Goal: Transaction & Acquisition: Purchase product/service

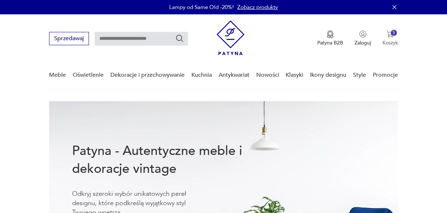
click at [390, 35] on img "button" at bounding box center [389, 33] width 7 height 7
click at [389, 35] on img "button" at bounding box center [389, 33] width 7 height 7
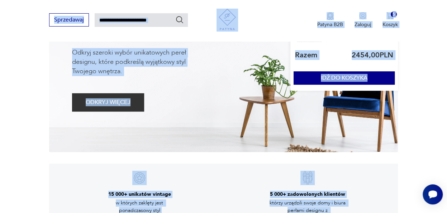
scroll to position [145, 0]
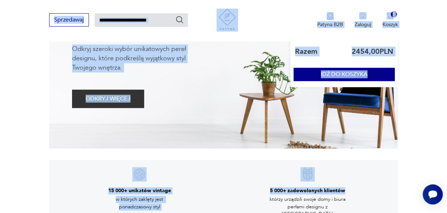
drag, startPoint x: 396, startPoint y: 87, endPoint x: 398, endPoint y: 169, distance: 82.1
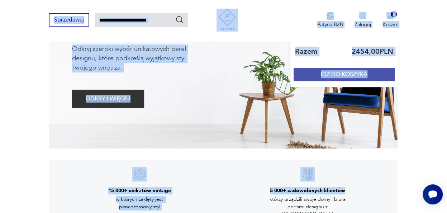
click at [339, 72] on button "IDŹ DO KOSZYKA" at bounding box center [343, 74] width 101 height 13
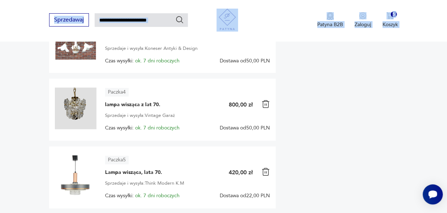
scroll to position [392, 0]
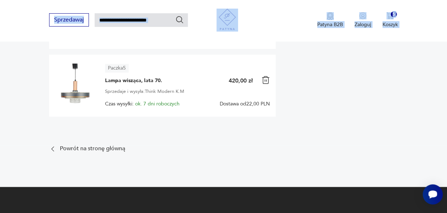
click at [77, 90] on img at bounding box center [76, 84] width 42 height 42
click at [80, 91] on img at bounding box center [76, 84] width 42 height 42
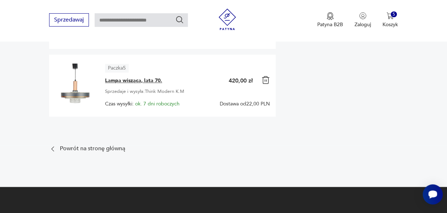
click at [135, 77] on span "Lampa wisząca, lata 70." at bounding box center [133, 80] width 57 height 7
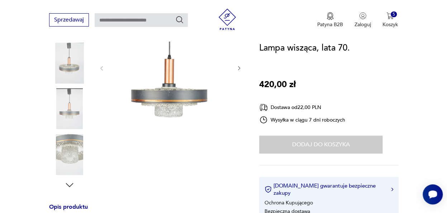
scroll to position [134, 0]
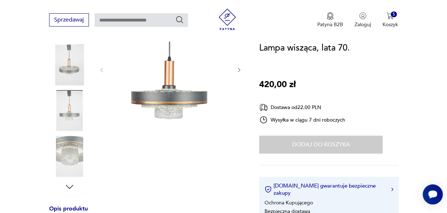
click at [72, 152] on img at bounding box center [69, 156] width 41 height 41
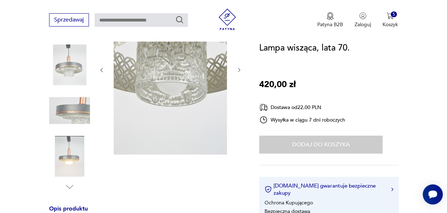
click at [82, 113] on img at bounding box center [69, 110] width 41 height 41
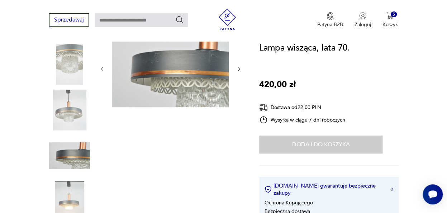
scroll to position [88, 0]
click at [72, 56] on img at bounding box center [69, 64] width 41 height 41
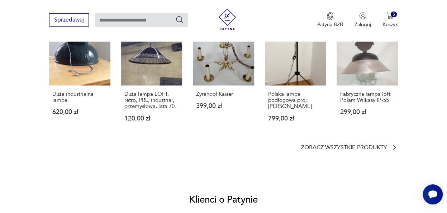
scroll to position [545, 0]
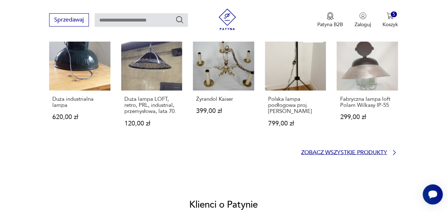
click at [366, 151] on p "Zobacz wszystkie produkty" at bounding box center [344, 152] width 86 height 5
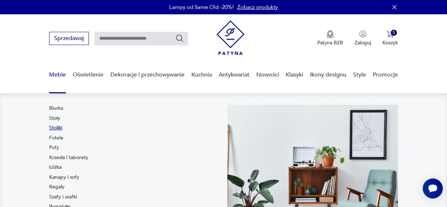
click at [57, 128] on link "Stoliki" at bounding box center [55, 128] width 13 height 7
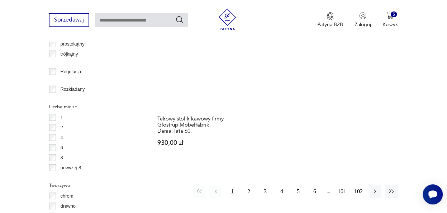
scroll to position [999, 0]
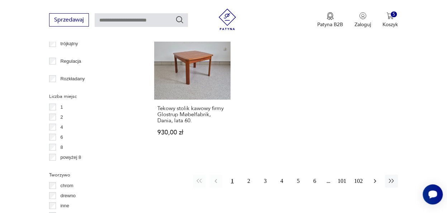
click at [376, 177] on icon "button" at bounding box center [374, 180] width 7 height 7
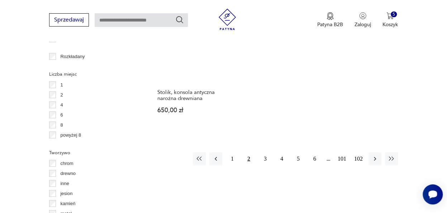
scroll to position [1029, 0]
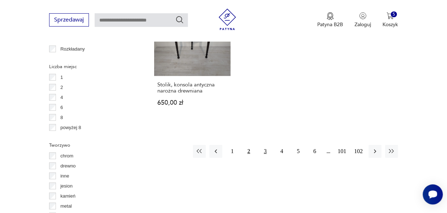
click at [265, 145] on button "3" at bounding box center [265, 151] width 13 height 13
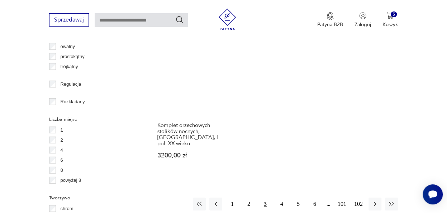
scroll to position [1024, 0]
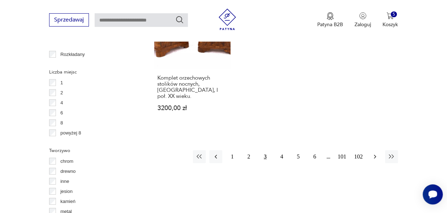
click at [375, 153] on icon "button" at bounding box center [374, 156] width 7 height 7
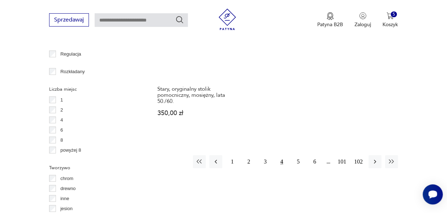
scroll to position [1025, 0]
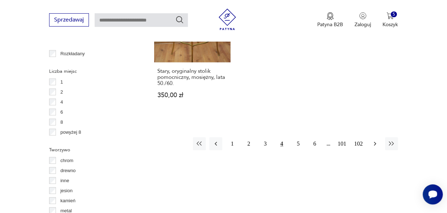
click at [374, 142] on icon "button" at bounding box center [375, 144] width 2 height 4
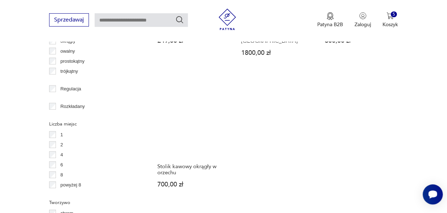
scroll to position [1007, 0]
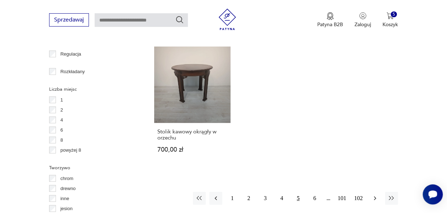
click at [374, 195] on icon "button" at bounding box center [374, 198] width 7 height 7
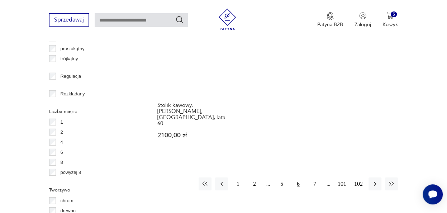
scroll to position [988, 0]
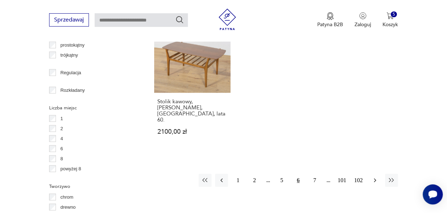
click at [375, 177] on icon "button" at bounding box center [374, 180] width 7 height 7
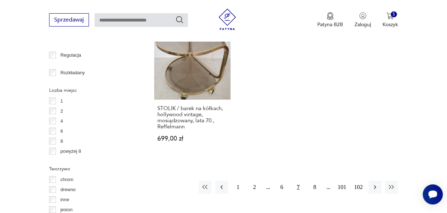
scroll to position [1002, 0]
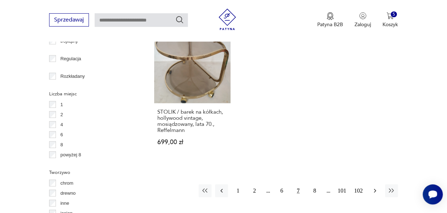
click at [375, 187] on icon "button" at bounding box center [374, 190] width 7 height 7
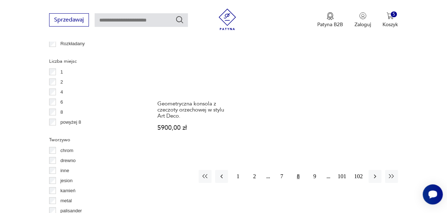
scroll to position [1047, 0]
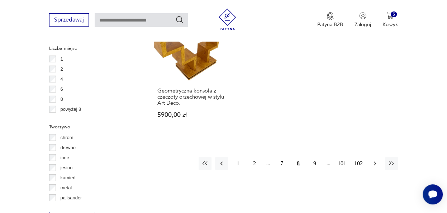
click at [376, 160] on icon "button" at bounding box center [374, 163] width 7 height 7
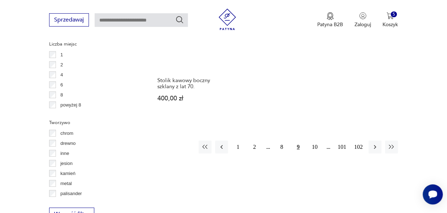
scroll to position [1054, 0]
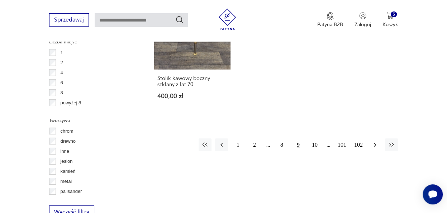
click at [375, 143] on icon "button" at bounding box center [375, 145] width 2 height 4
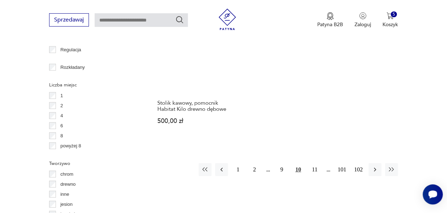
scroll to position [1013, 0]
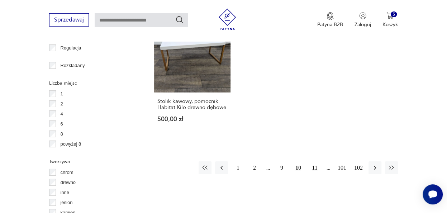
click at [313, 161] on button "11" at bounding box center [314, 167] width 13 height 13
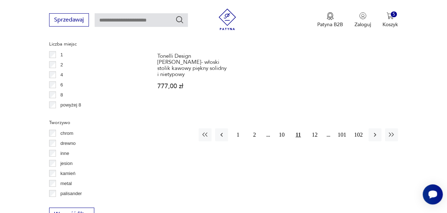
scroll to position [1081, 0]
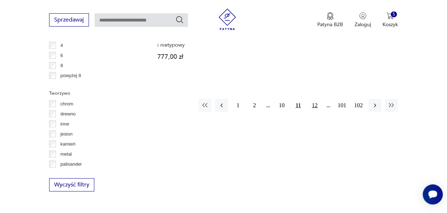
click at [316, 99] on button "12" at bounding box center [314, 105] width 13 height 13
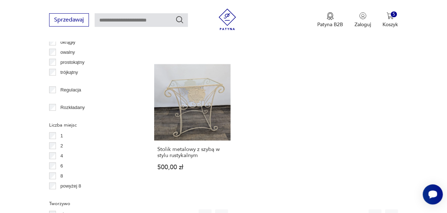
scroll to position [1026, 0]
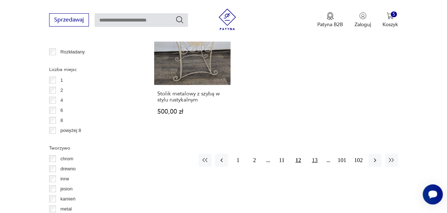
click at [315, 154] on button "13" at bounding box center [314, 160] width 13 height 13
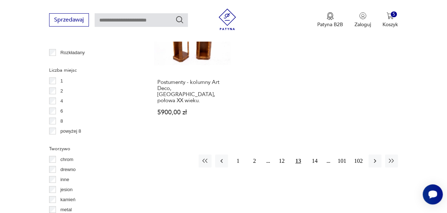
scroll to position [1027, 0]
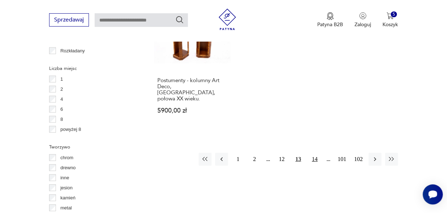
click at [315, 153] on button "14" at bounding box center [314, 159] width 13 height 13
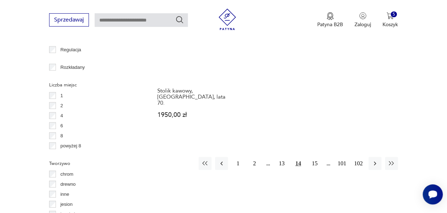
scroll to position [1026, 0]
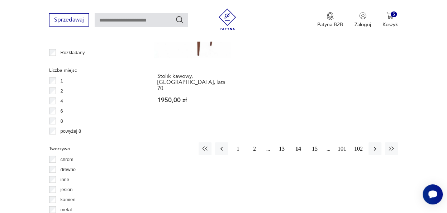
click at [315, 142] on button "15" at bounding box center [314, 148] width 13 height 13
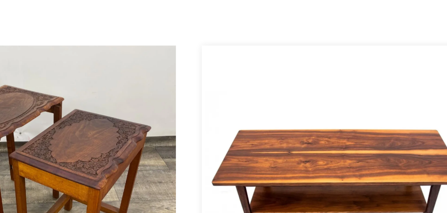
scroll to position [656, 0]
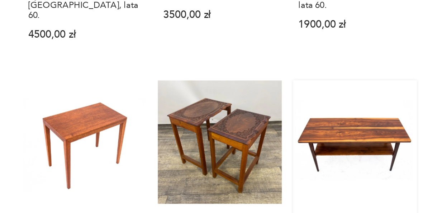
click at [367, 109] on link "Stolik kawowy, [GEOGRAPHIC_DATA], lata 50. 2500,00 zł" at bounding box center [359, 154] width 76 height 126
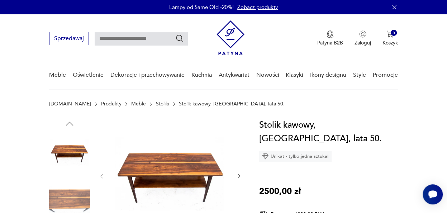
click at [67, 156] on img at bounding box center [69, 153] width 41 height 41
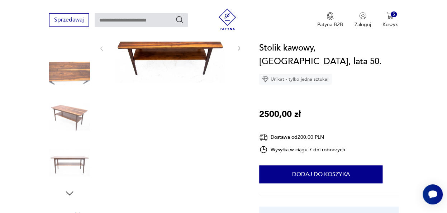
scroll to position [174, 0]
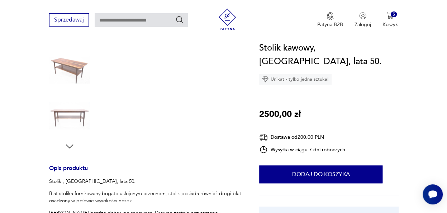
click at [72, 115] on img at bounding box center [69, 115] width 41 height 41
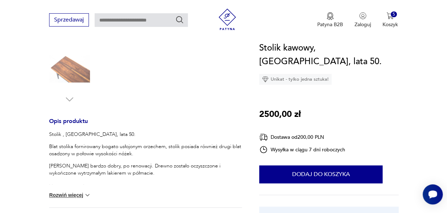
scroll to position [227, 0]
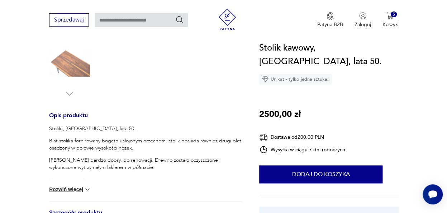
click at [87, 189] on img at bounding box center [87, 189] width 7 height 7
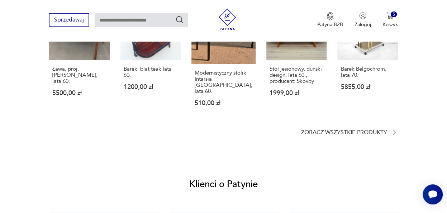
scroll to position [651, 0]
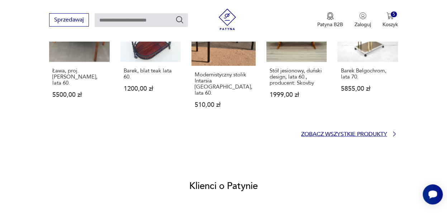
click at [373, 131] on p "Zobacz wszystkie produkty" at bounding box center [344, 133] width 86 height 5
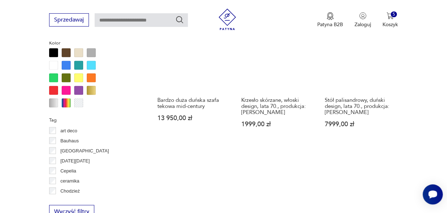
scroll to position [659, 0]
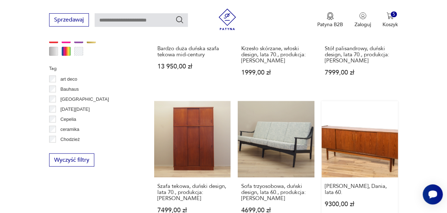
click at [361, 135] on link "[PERSON_NAME], Dania, lata 60. 9300,00 zł" at bounding box center [359, 164] width 76 height 126
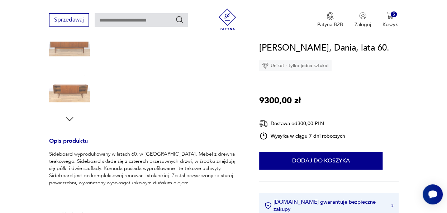
scroll to position [206, 0]
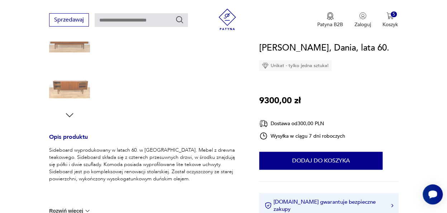
click at [71, 83] on img at bounding box center [69, 84] width 41 height 41
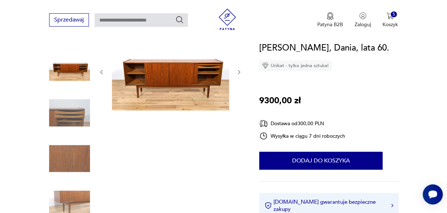
scroll to position [82, 0]
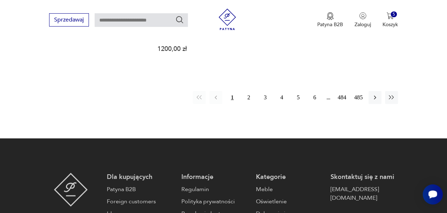
scroll to position [1007, 0]
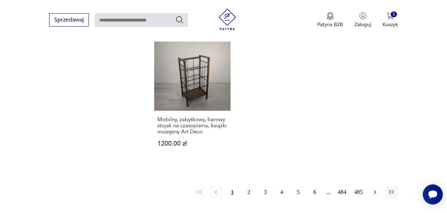
click at [375, 190] on icon "button" at bounding box center [375, 192] width 2 height 4
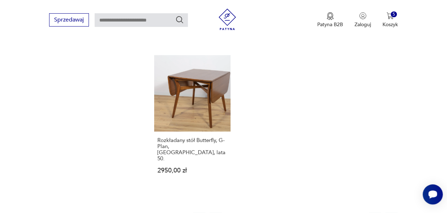
scroll to position [983, 0]
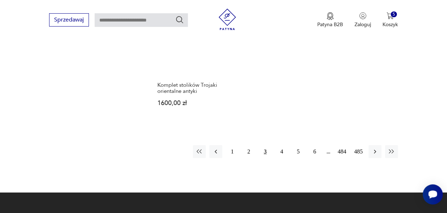
scroll to position [996, 0]
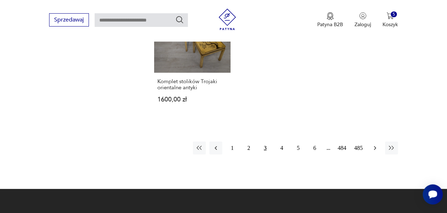
click at [373, 147] on icon "button" at bounding box center [374, 147] width 7 height 7
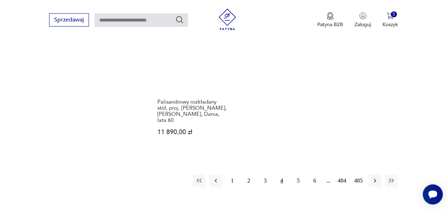
scroll to position [1014, 0]
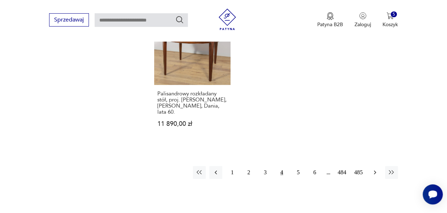
click at [376, 169] on icon "button" at bounding box center [374, 172] width 7 height 7
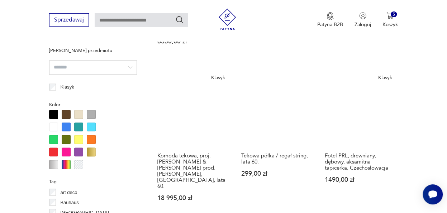
scroll to position [548, 0]
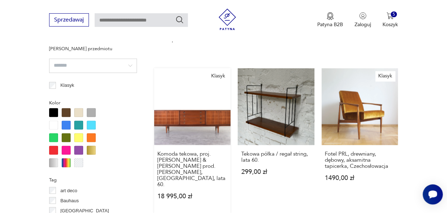
click at [192, 106] on link "Klasyk Komoda tekowa, proj. [PERSON_NAME] & [PERSON_NAME] prod. [PERSON_NAME], …" at bounding box center [192, 140] width 76 height 144
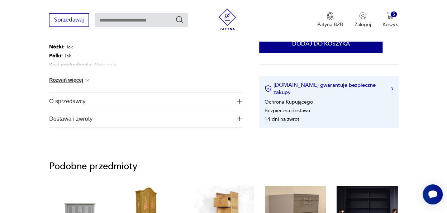
scroll to position [454, 0]
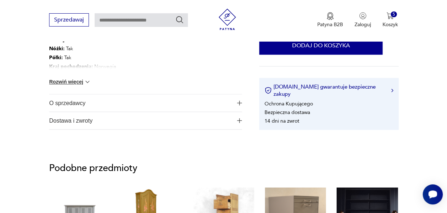
click at [238, 100] on img "button" at bounding box center [239, 102] width 5 height 5
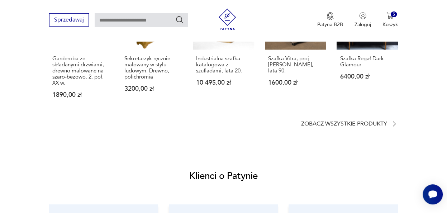
scroll to position [598, 0]
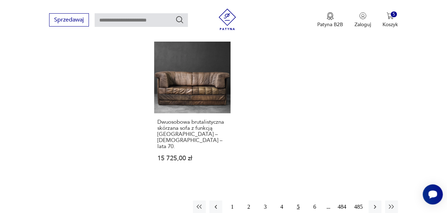
scroll to position [1009, 0]
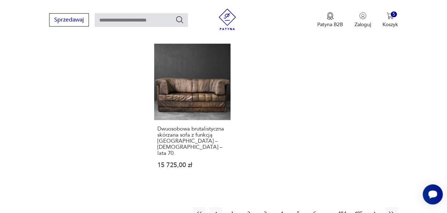
click at [374, 210] on icon "button" at bounding box center [374, 213] width 7 height 7
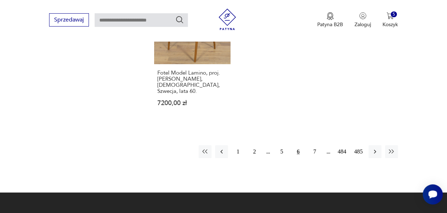
scroll to position [1061, 0]
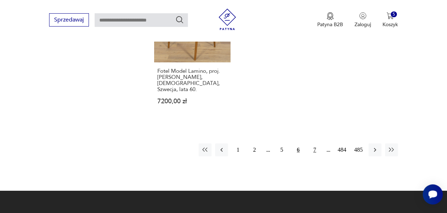
click at [317, 143] on button "7" at bounding box center [314, 149] width 13 height 13
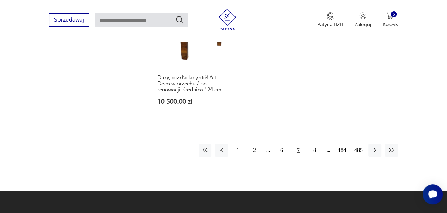
scroll to position [1047, 0]
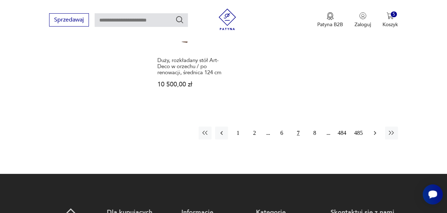
click at [373, 129] on icon "button" at bounding box center [374, 132] width 7 height 7
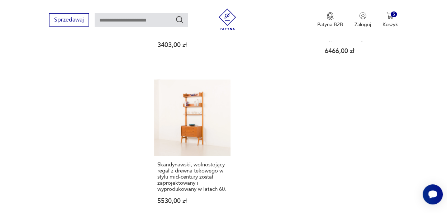
scroll to position [1065, 0]
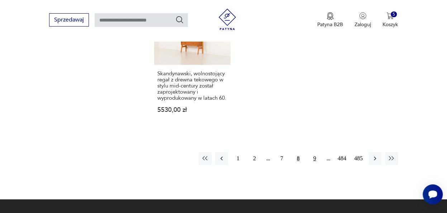
click at [313, 152] on button "9" at bounding box center [314, 158] width 13 height 13
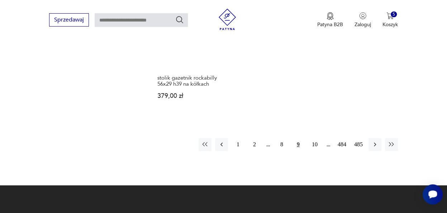
scroll to position [1041, 0]
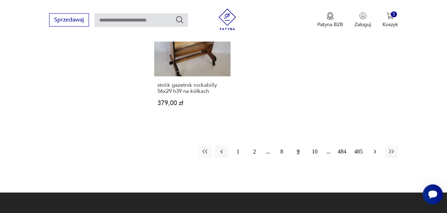
click at [376, 148] on icon "button" at bounding box center [374, 151] width 7 height 7
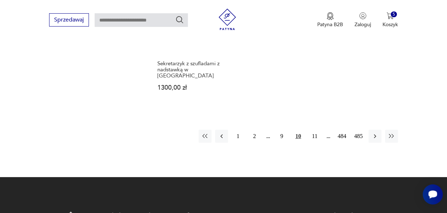
scroll to position [1048, 0]
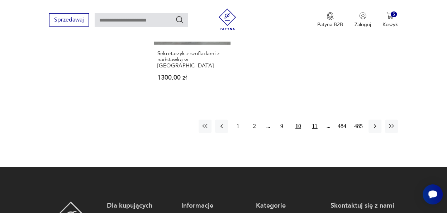
click at [315, 120] on button "11" at bounding box center [314, 126] width 13 height 13
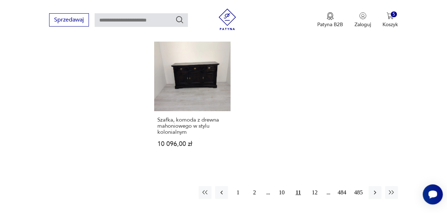
scroll to position [1047, 0]
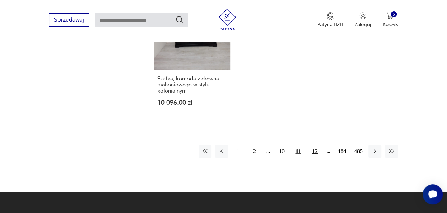
click at [315, 145] on button "12" at bounding box center [314, 151] width 13 height 13
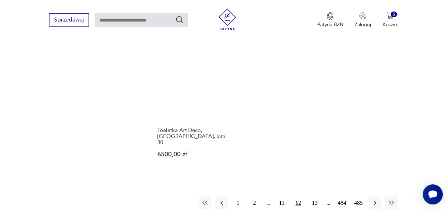
scroll to position [969, 0]
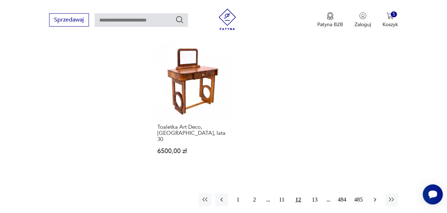
click at [374, 198] on icon "button" at bounding box center [375, 200] width 2 height 4
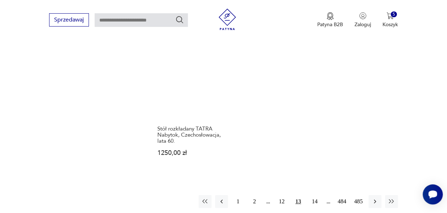
scroll to position [1039, 0]
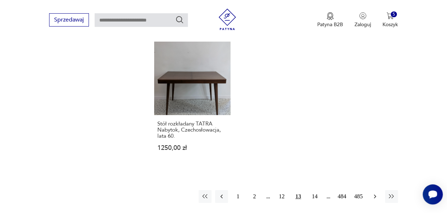
click at [375, 193] on icon "button" at bounding box center [374, 196] width 7 height 7
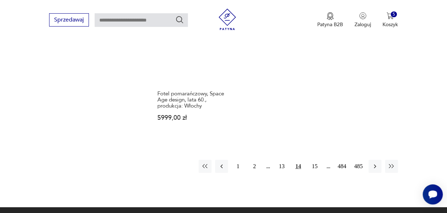
scroll to position [1061, 0]
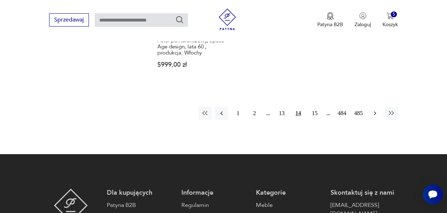
click at [374, 111] on icon "button" at bounding box center [375, 113] width 2 height 4
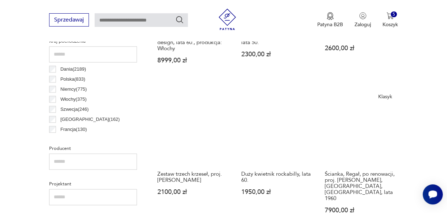
scroll to position [379, 0]
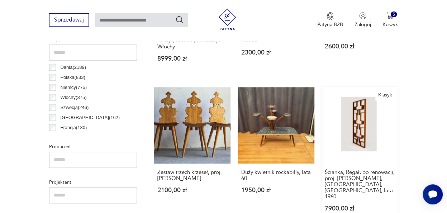
click at [364, 124] on link "Klasyk Ścianka, Regał, po renowacji, proj. [PERSON_NAME], [GEOGRAPHIC_DATA], [G…" at bounding box center [359, 156] width 76 height 138
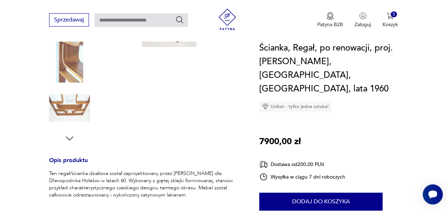
scroll to position [190, 0]
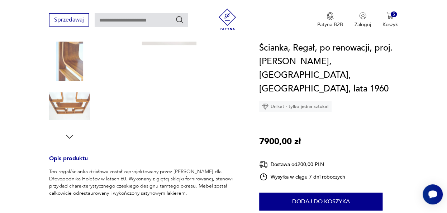
click at [71, 131] on icon "button" at bounding box center [69, 136] width 11 height 11
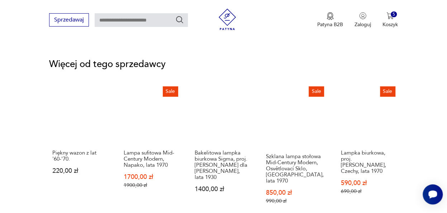
scroll to position [972, 0]
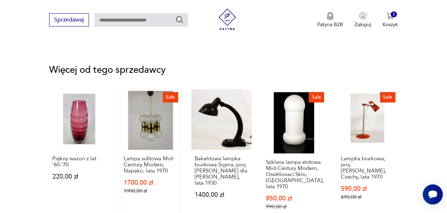
click at [153, 105] on link "Sale Lampa sufitowa Mid-Century Modern, Napako, lata 1970 1700,00 zł 1900,00 zł" at bounding box center [150, 156] width 60 height 134
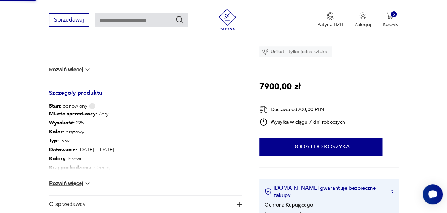
scroll to position [173, 0]
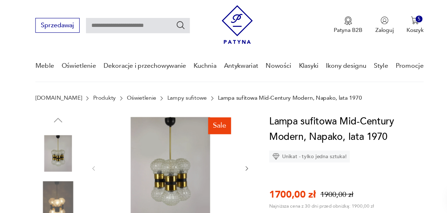
click at [69, 196] on img at bounding box center [69, 198] width 41 height 41
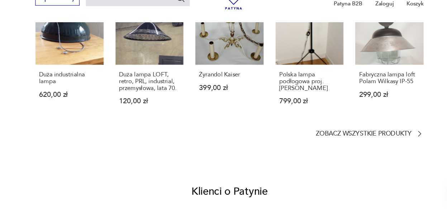
scroll to position [571, 0]
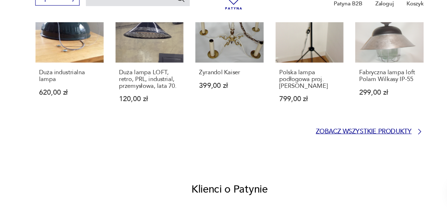
click at [377, 138] on p "Zobacz wszystkie produkty" at bounding box center [344, 139] width 86 height 5
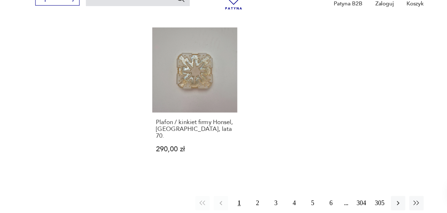
scroll to position [990, 0]
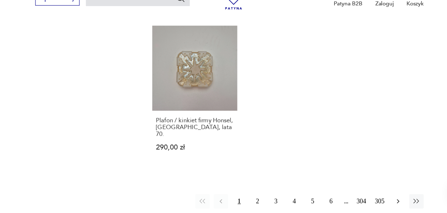
click at [375, 198] on icon "button" at bounding box center [374, 201] width 7 height 7
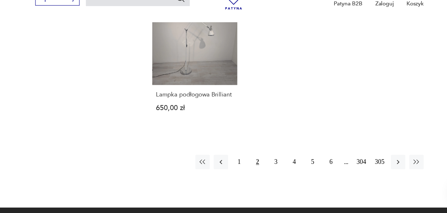
scroll to position [989, 0]
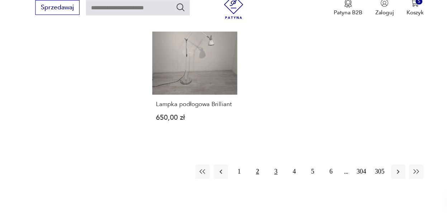
click at [266, 161] on button "3" at bounding box center [265, 167] width 13 height 13
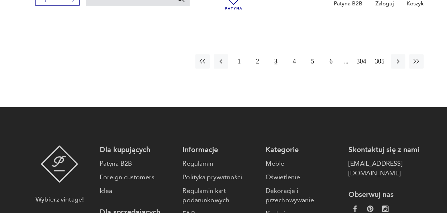
scroll to position [1094, 0]
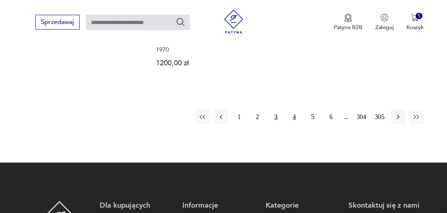
click at [284, 99] on button "4" at bounding box center [281, 105] width 13 height 13
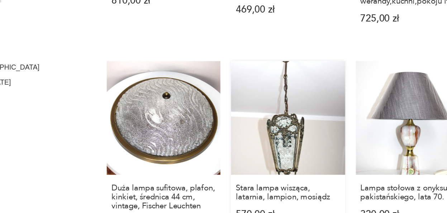
scroll to position [662, 0]
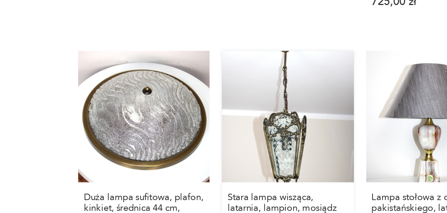
click at [276, 135] on link "Stara lampa wisząca, latarnia, lampion, mosiądz 570,00 zł" at bounding box center [276, 154] width 76 height 126
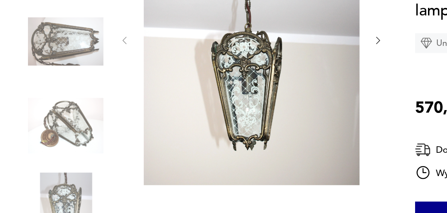
scroll to position [120, 0]
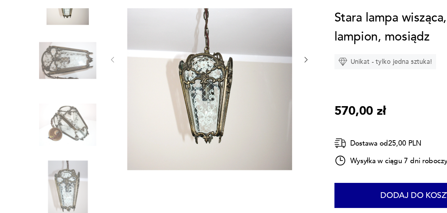
click at [238, 78] on icon "button" at bounding box center [239, 78] width 6 height 6
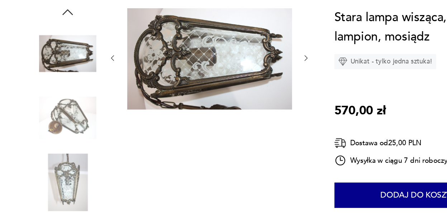
scroll to position [78, 0]
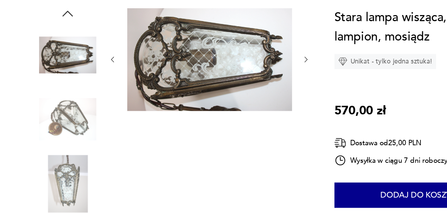
click at [238, 78] on icon "button" at bounding box center [239, 78] width 6 height 6
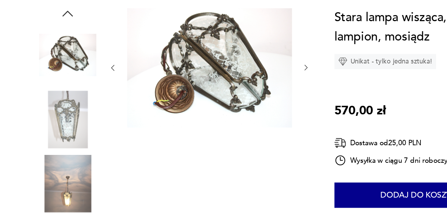
scroll to position [84, 0]
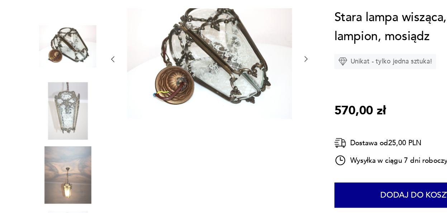
click at [238, 78] on icon "button" at bounding box center [239, 78] width 6 height 6
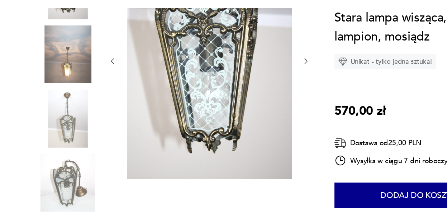
scroll to position [126, 0]
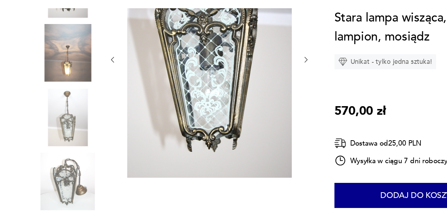
click at [73, 76] on img at bounding box center [69, 73] width 41 height 41
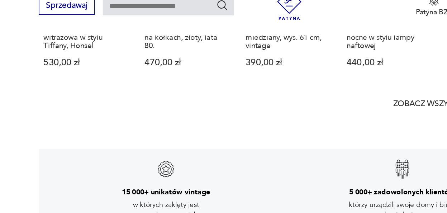
scroll to position [988, 0]
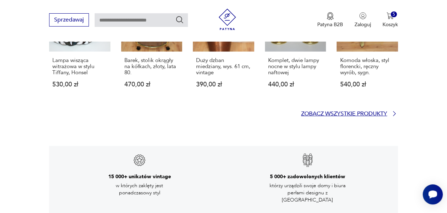
click at [372, 111] on p "Zobacz wszystkie produkty" at bounding box center [344, 113] width 86 height 5
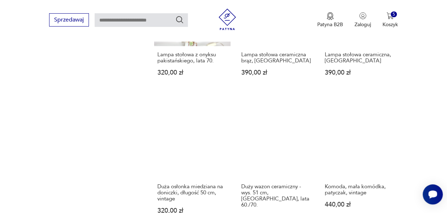
scroll to position [590, 0]
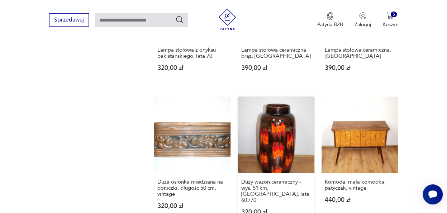
click at [274, 154] on link "Duży wazon ceramiczny - wys. 51 cm, [GEOGRAPHIC_DATA], lata 60./70. 320,00 zł" at bounding box center [276, 162] width 76 height 132
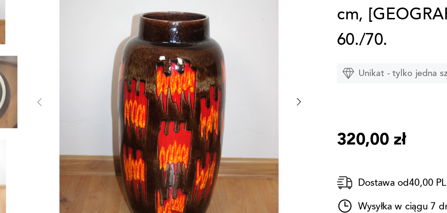
scroll to position [96, 0]
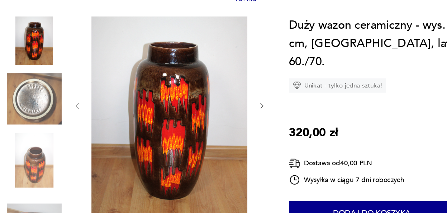
click at [238, 107] on icon "button" at bounding box center [239, 108] width 6 height 6
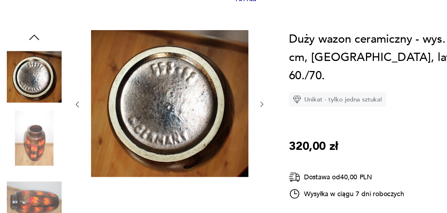
scroll to position [66, 0]
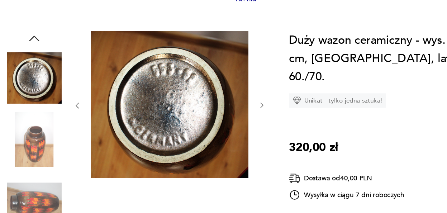
click at [69, 136] on img at bounding box center [69, 132] width 41 height 41
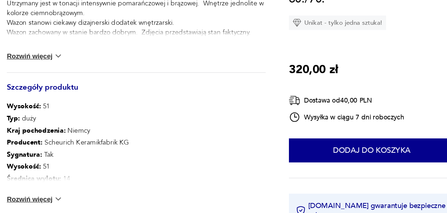
scroll to position [322, 0]
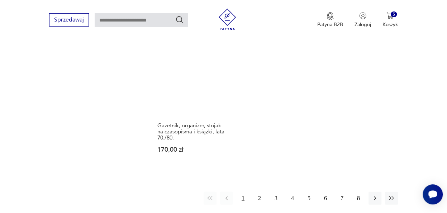
scroll to position [942, 0]
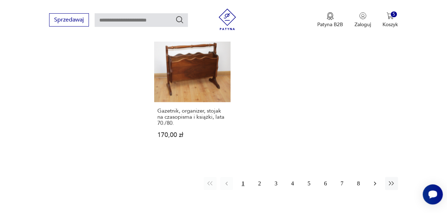
click at [375, 180] on icon "button" at bounding box center [374, 183] width 7 height 7
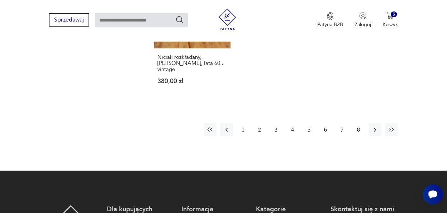
scroll to position [981, 0]
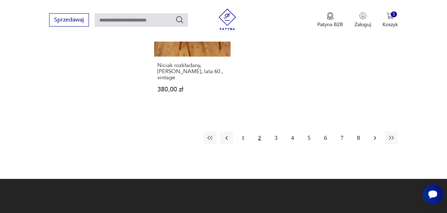
click at [376, 134] on icon "button" at bounding box center [374, 137] width 7 height 7
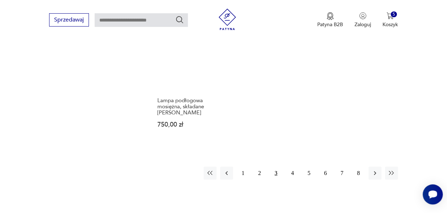
scroll to position [944, 0]
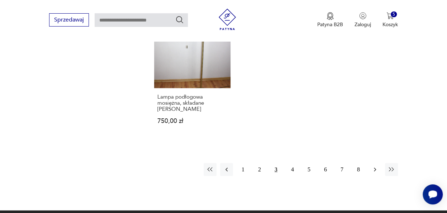
click at [376, 167] on icon "button" at bounding box center [374, 169] width 7 height 7
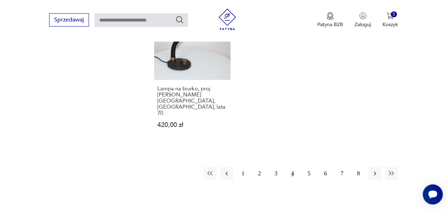
scroll to position [950, 0]
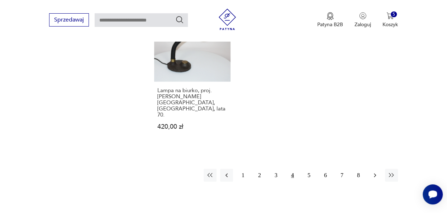
click at [376, 172] on icon "button" at bounding box center [374, 175] width 7 height 7
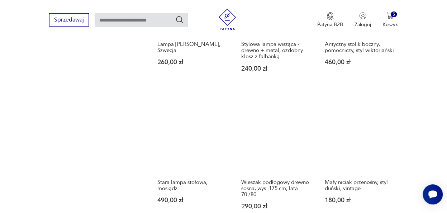
scroll to position [610, 0]
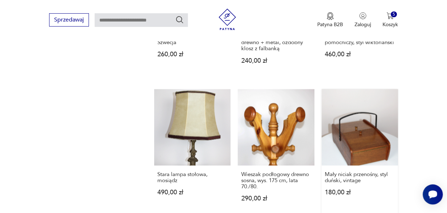
click at [367, 133] on link "Mały niciak przenośny, styl duński, vintage 180,00 zł" at bounding box center [359, 152] width 76 height 126
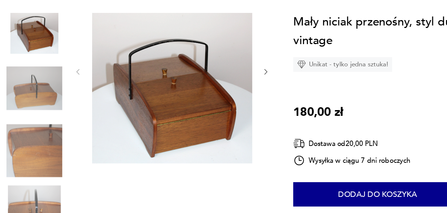
scroll to position [102, 0]
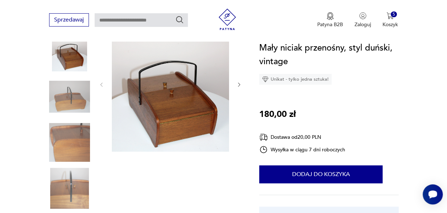
click at [72, 135] on img at bounding box center [69, 142] width 41 height 41
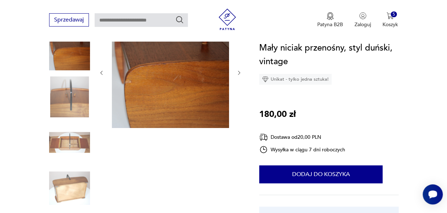
click at [74, 186] on img at bounding box center [69, 188] width 41 height 41
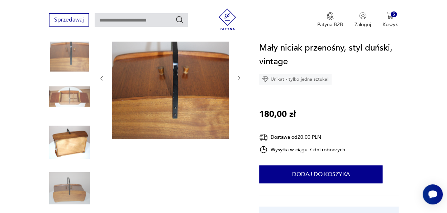
click at [72, 100] on img at bounding box center [69, 96] width 41 height 41
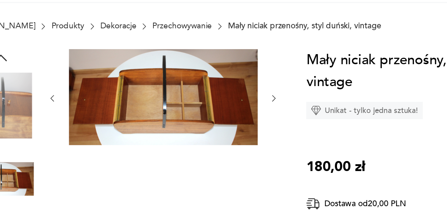
scroll to position [48, 0]
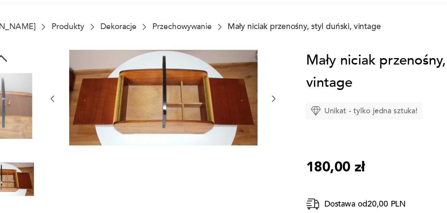
click at [239, 100] on icon "button" at bounding box center [239, 101] width 6 height 6
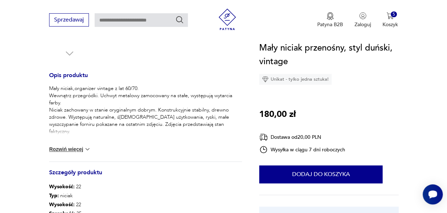
scroll to position [265, 0]
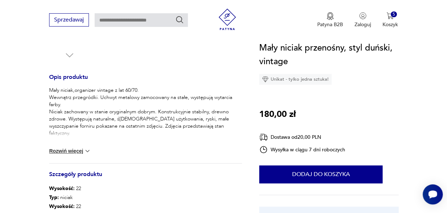
click at [73, 151] on button "Rozwiń więcej" at bounding box center [70, 150] width 42 height 7
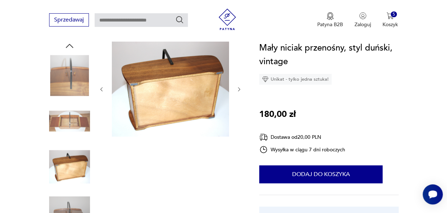
scroll to position [76, 0]
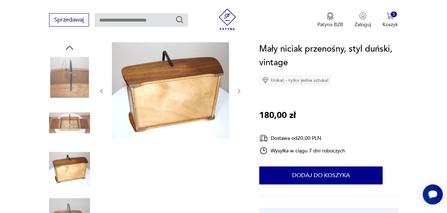
click at [68, 205] on img at bounding box center [69, 214] width 41 height 41
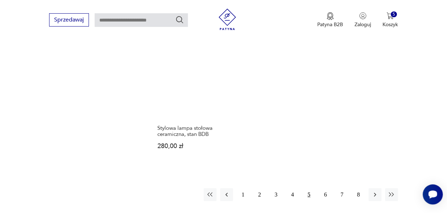
scroll to position [947, 0]
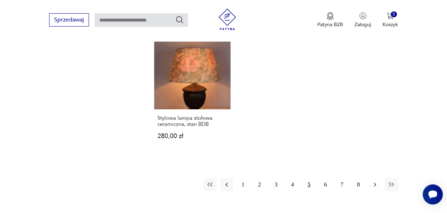
click at [376, 181] on icon "button" at bounding box center [374, 184] width 7 height 7
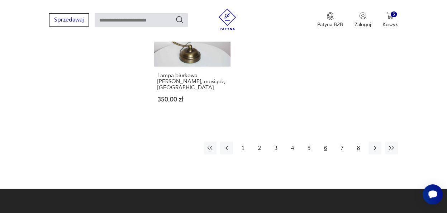
scroll to position [951, 0]
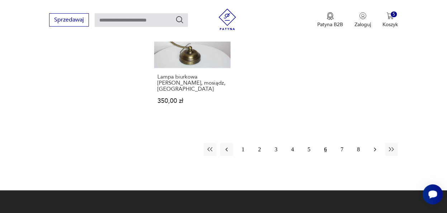
click at [375, 146] on icon "button" at bounding box center [374, 149] width 7 height 7
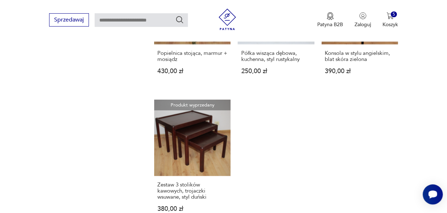
scroll to position [929, 0]
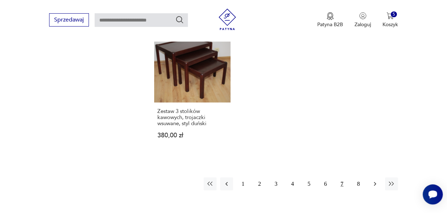
click at [375, 182] on icon "button" at bounding box center [374, 183] width 7 height 7
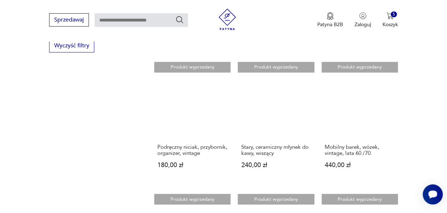
scroll to position [489, 0]
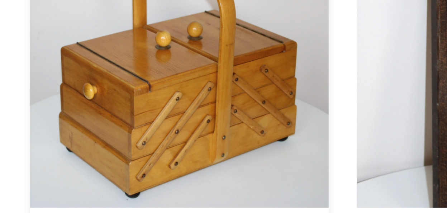
click at [196, 120] on link "Produkt wyprzedany Podręczny niciak, przybornik, organizer, vintage 180,00 zł" at bounding box center [192, 126] width 76 height 120
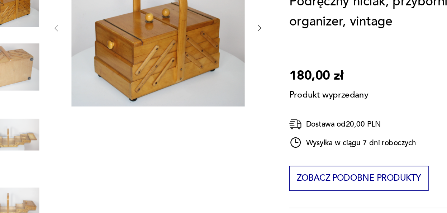
scroll to position [106, 0]
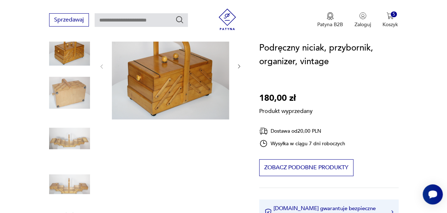
click at [74, 138] on div "Produkt wyprzedany Opis produktu Podręczny niciak, przybornik krawiecki, organi…" at bounding box center [145, 204] width 193 height 384
click at [77, 142] on div "Produkt wyprzedany Opis produktu Podręczny niciak, przybornik krawiecki, organi…" at bounding box center [145, 204] width 193 height 384
click at [77, 184] on div "Produkt wyprzedany Opis produktu Podręczny niciak, przybornik krawiecki, organi…" at bounding box center [145, 204] width 193 height 384
click at [76, 134] on div "Produkt wyprzedany Opis produktu Podręczny niciak, przybornik krawiecki, organi…" at bounding box center [145, 204] width 193 height 384
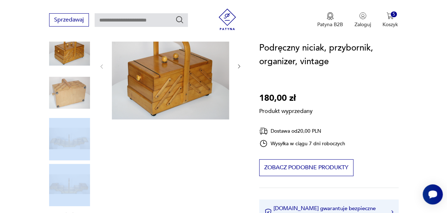
click at [76, 134] on div "Produkt wyprzedany Opis produktu Podręczny niciak, przybornik krawiecki, organi…" at bounding box center [145, 204] width 193 height 384
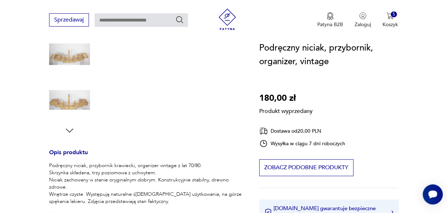
click at [75, 100] on div "Produkt wyprzedany Opis produktu Podręczny niciak, przybornik krawiecki, organi…" at bounding box center [145, 120] width 193 height 384
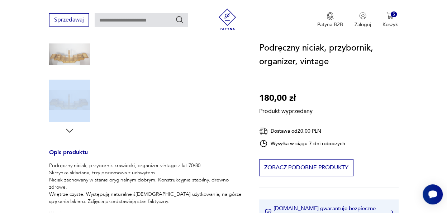
click at [75, 100] on div "Produkt wyprzedany Opis produktu Podręczny niciak, przybornik krawiecki, organi…" at bounding box center [145, 120] width 193 height 384
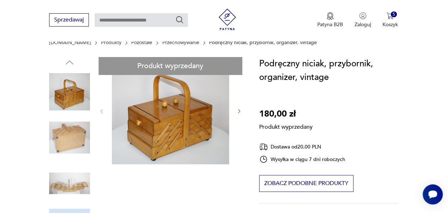
scroll to position [58, 0]
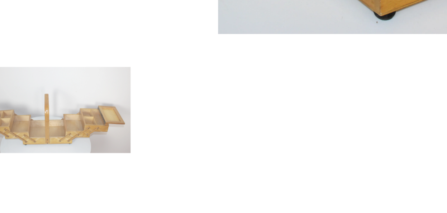
scroll to position [57, 0]
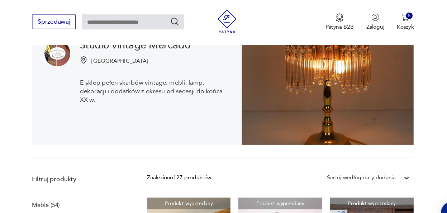
scroll to position [88, 0]
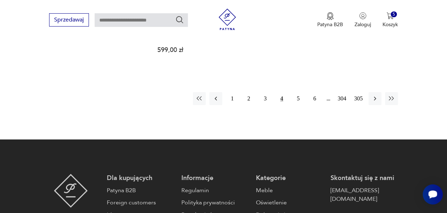
scroll to position [1111, 0]
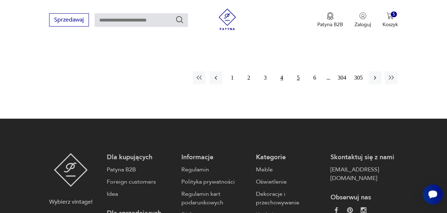
click at [297, 72] on button "5" at bounding box center [298, 77] width 13 height 13
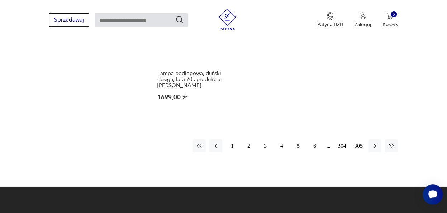
scroll to position [1074, 0]
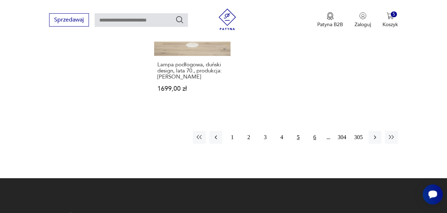
click at [316, 131] on button "6" at bounding box center [314, 137] width 13 height 13
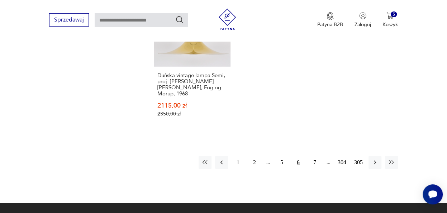
scroll to position [1025, 0]
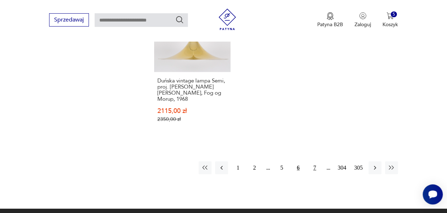
click at [316, 161] on button "7" at bounding box center [314, 167] width 13 height 13
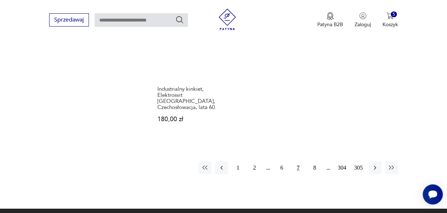
scroll to position [1027, 0]
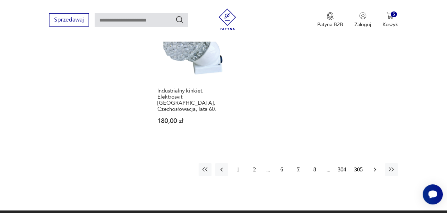
click at [374, 168] on icon "button" at bounding box center [375, 170] width 2 height 4
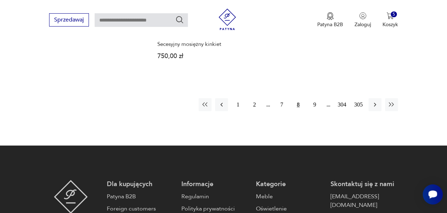
scroll to position [1015, 0]
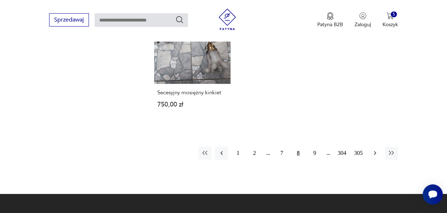
click at [376, 149] on icon "button" at bounding box center [374, 152] width 7 height 7
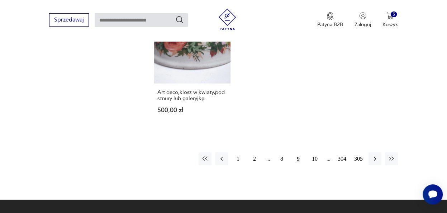
scroll to position [996, 0]
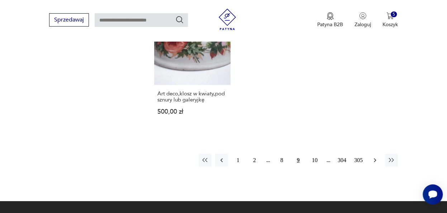
click at [375, 157] on icon "button" at bounding box center [374, 160] width 7 height 7
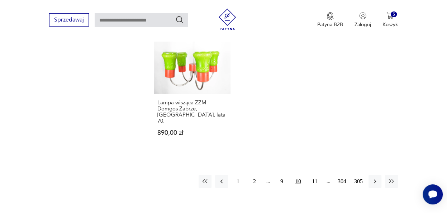
scroll to position [1018, 0]
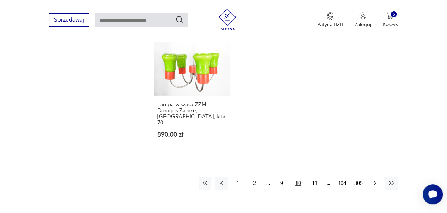
click at [373, 179] on icon "button" at bounding box center [374, 182] width 7 height 7
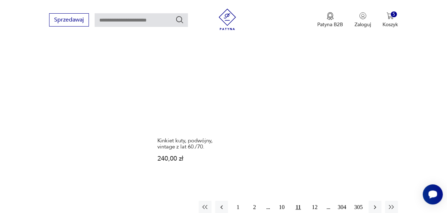
scroll to position [1034, 0]
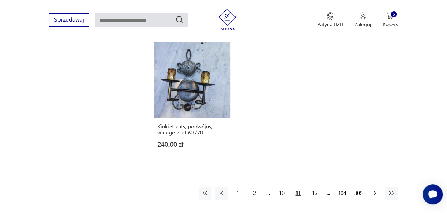
click at [376, 190] on icon "button" at bounding box center [374, 193] width 7 height 7
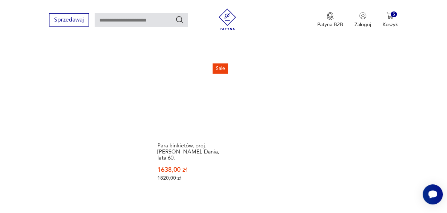
scroll to position [1020, 0]
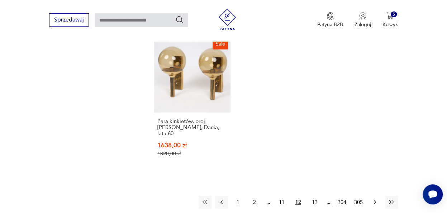
click at [373, 198] on icon "button" at bounding box center [374, 201] width 7 height 7
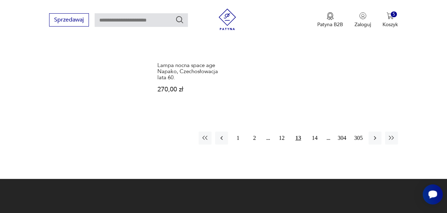
scroll to position [1094, 0]
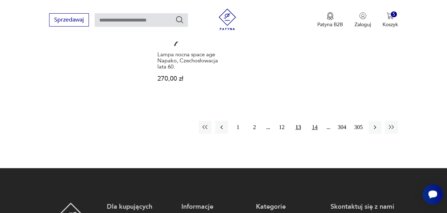
click at [316, 121] on button "14" at bounding box center [314, 127] width 13 height 13
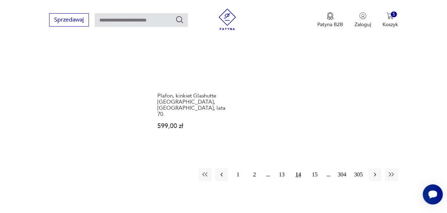
scroll to position [1058, 0]
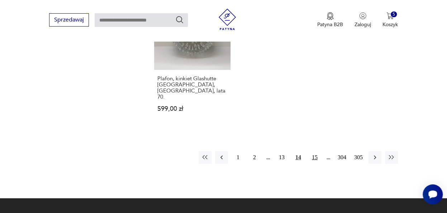
click at [315, 151] on button "15" at bounding box center [314, 157] width 13 height 13
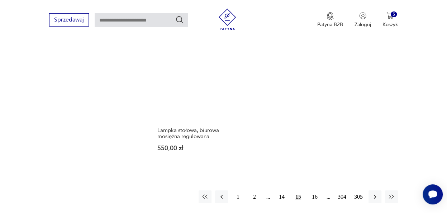
scroll to position [985, 0]
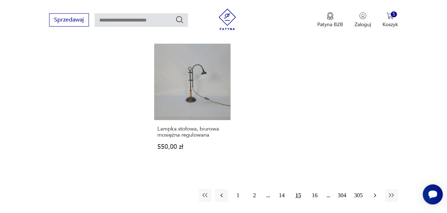
click at [373, 192] on icon "button" at bounding box center [374, 195] width 7 height 7
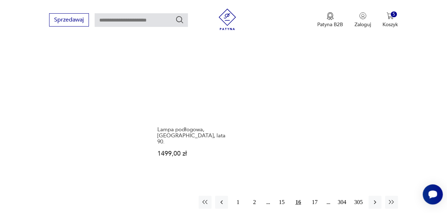
scroll to position [984, 0]
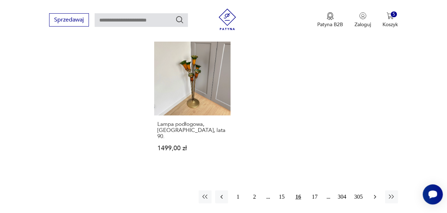
click at [374, 193] on icon "button" at bounding box center [374, 196] width 7 height 7
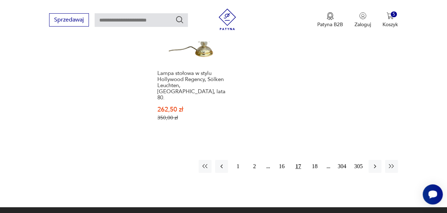
scroll to position [1055, 0]
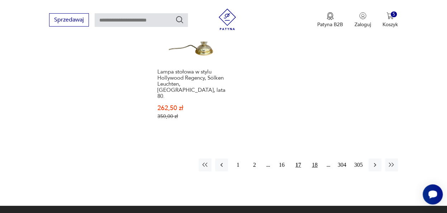
click at [314, 158] on button "18" at bounding box center [314, 164] width 13 height 13
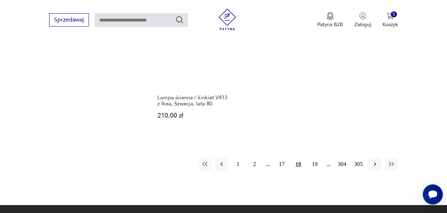
scroll to position [1080, 0]
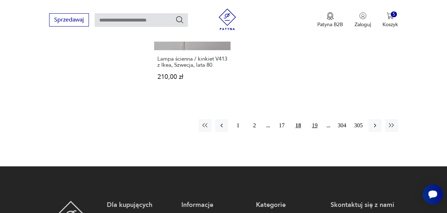
click at [316, 124] on button "19" at bounding box center [314, 125] width 13 height 13
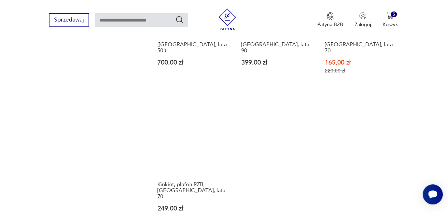
scroll to position [1036, 0]
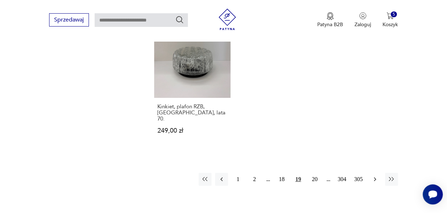
click at [375, 177] on icon "button" at bounding box center [375, 179] width 2 height 4
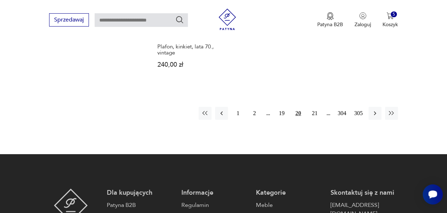
scroll to position [1088, 0]
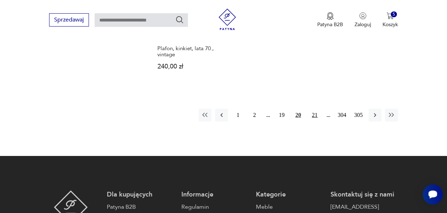
click at [316, 109] on button "21" at bounding box center [314, 115] width 13 height 13
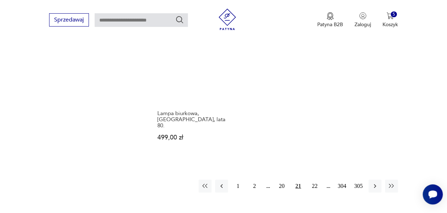
scroll to position [1079, 0]
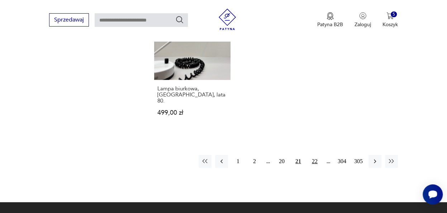
click at [316, 155] on button "22" at bounding box center [314, 161] width 13 height 13
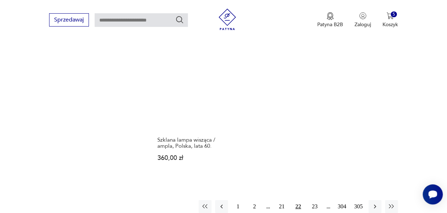
scroll to position [1002, 0]
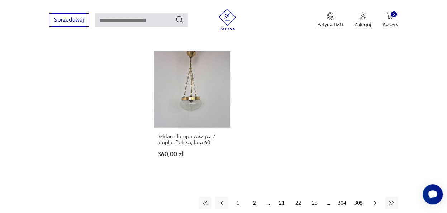
click at [375, 199] on icon "button" at bounding box center [374, 202] width 7 height 7
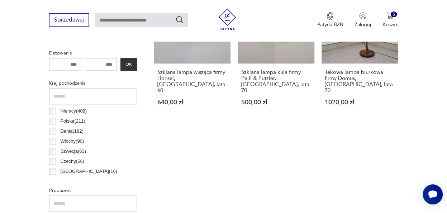
scroll to position [419, 0]
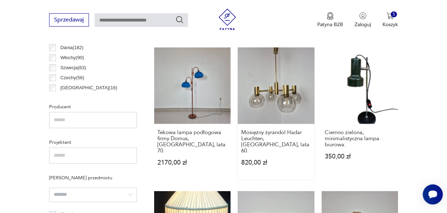
click at [282, 88] on link "Mosiężny żyrandol Hadar Leuchten, [GEOGRAPHIC_DATA], lata 60. 820,00 zł" at bounding box center [276, 113] width 76 height 132
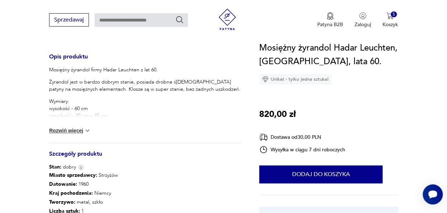
scroll to position [291, 0]
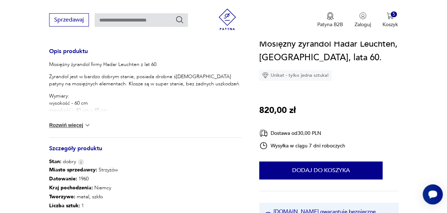
click at [87, 125] on img at bounding box center [87, 124] width 7 height 7
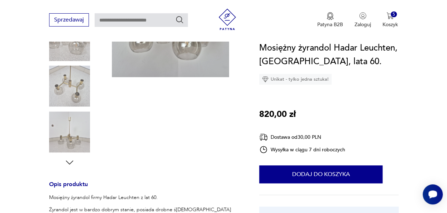
scroll to position [117, 0]
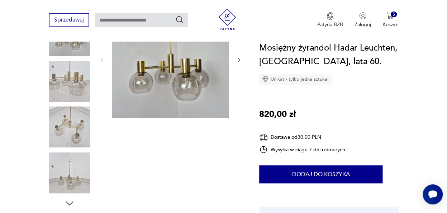
click at [72, 126] on img at bounding box center [69, 126] width 41 height 41
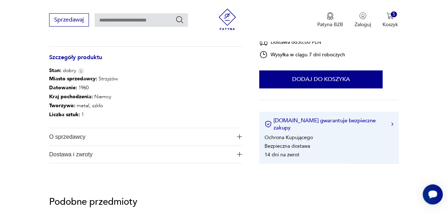
scroll to position [376, 0]
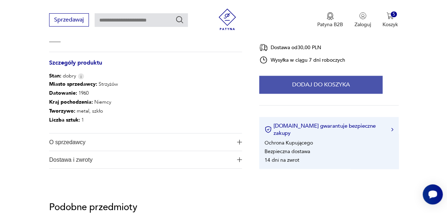
click at [327, 90] on button "Dodaj do koszyka" at bounding box center [320, 85] width 123 height 18
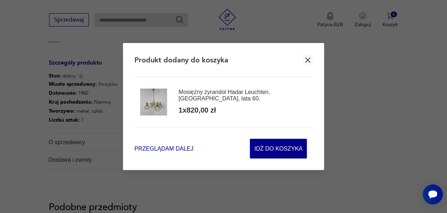
click at [176, 146] on span "Przeglądam dalej" at bounding box center [163, 148] width 59 height 8
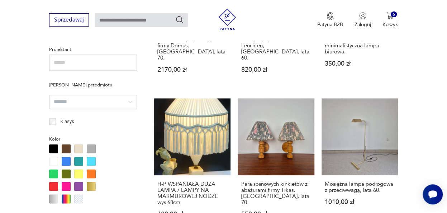
scroll to position [668, 0]
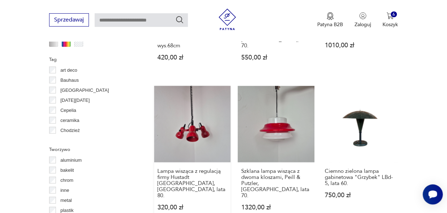
click at [193, 119] on link "Lampa wisząca z regulacją firmy Hustadt [GEOGRAPHIC_DATA], [GEOGRAPHIC_DATA], l…" at bounding box center [192, 155] width 76 height 138
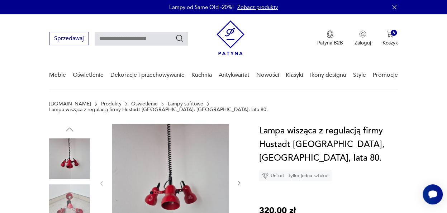
click at [239, 181] on icon "button" at bounding box center [239, 183] width 2 height 4
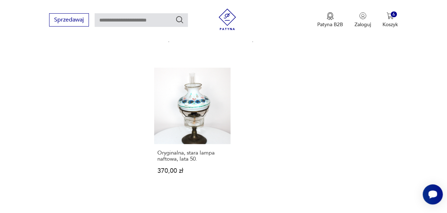
scroll to position [1015, 0]
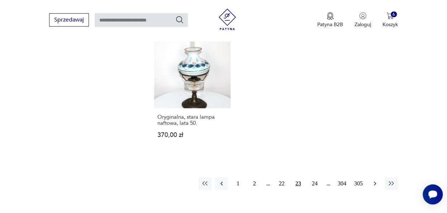
click at [374, 182] on icon "button" at bounding box center [375, 184] width 2 height 4
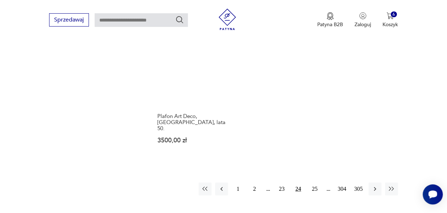
scroll to position [1013, 0]
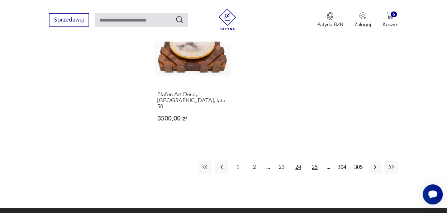
click at [317, 160] on button "25" at bounding box center [314, 166] width 13 height 13
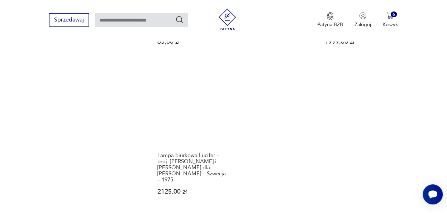
scroll to position [984, 0]
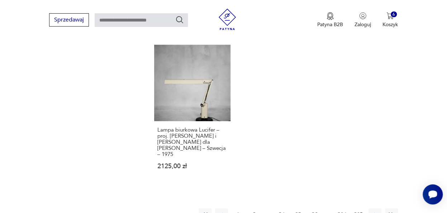
click at [316, 208] on button "26" at bounding box center [314, 214] width 13 height 13
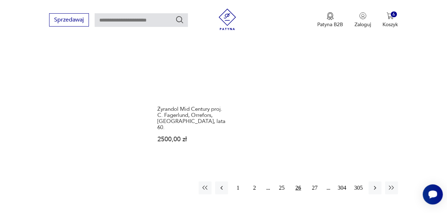
scroll to position [1037, 0]
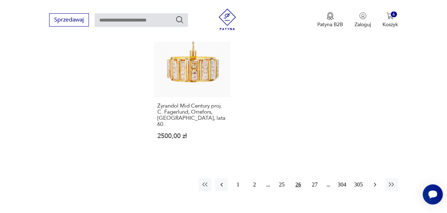
click at [375, 181] on icon "button" at bounding box center [374, 184] width 7 height 7
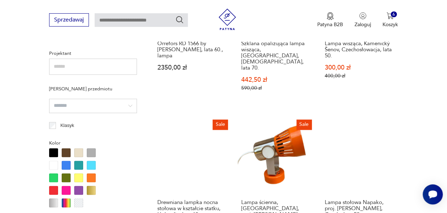
scroll to position [532, 0]
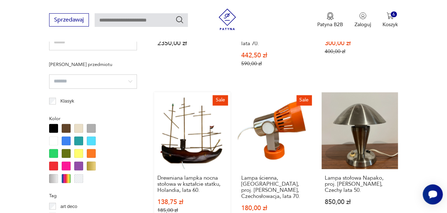
click at [181, 132] on link "Sale Drewniana lampka nocna stołowa w kształcie statku, Holandia, lata 60. 138,…" at bounding box center [192, 162] width 76 height 140
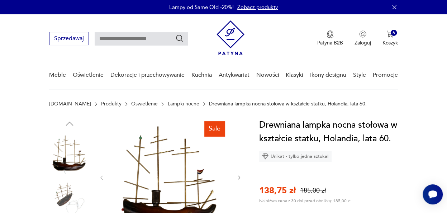
click at [65, 195] on img at bounding box center [69, 198] width 41 height 41
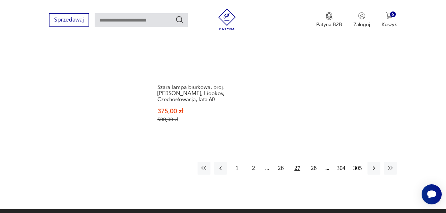
scroll to position [1063, 0]
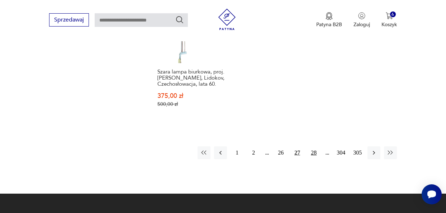
click at [312, 146] on button "28" at bounding box center [313, 152] width 13 height 13
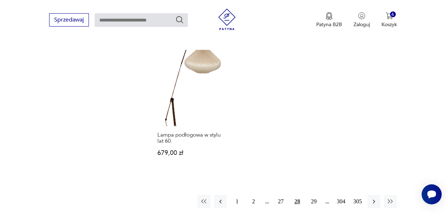
scroll to position [1019, 0]
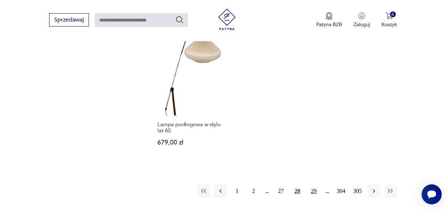
click at [314, 184] on button "29" at bounding box center [313, 190] width 13 height 13
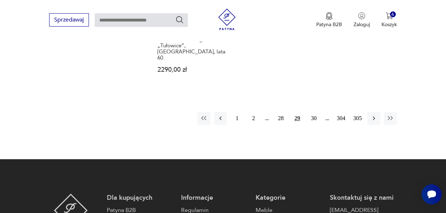
scroll to position [1047, 0]
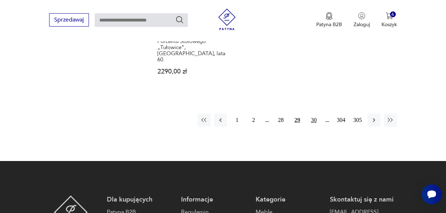
click at [315, 114] on button "30" at bounding box center [313, 120] width 13 height 13
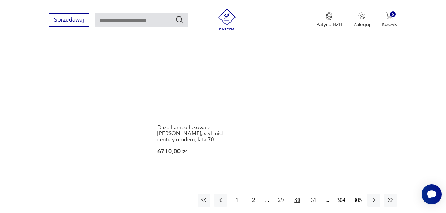
scroll to position [1029, 0]
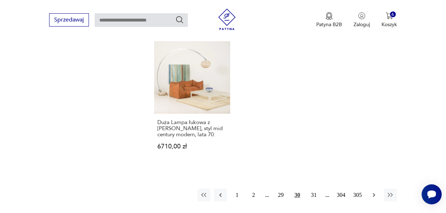
click at [374, 191] on icon "button" at bounding box center [373, 194] width 7 height 7
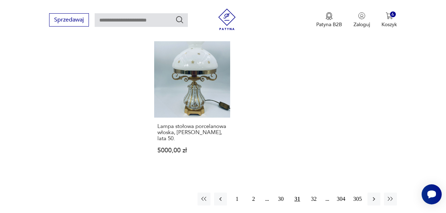
scroll to position [1020, 0]
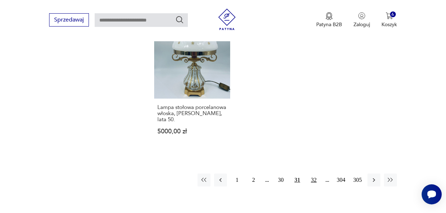
click at [313, 173] on button "32" at bounding box center [313, 179] width 13 height 13
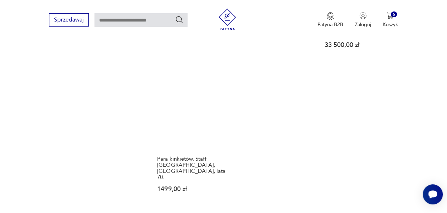
scroll to position [1013, 0]
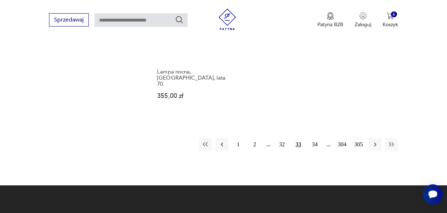
scroll to position [1027, 0]
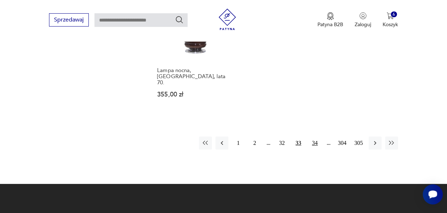
click at [315, 136] on button "34" at bounding box center [315, 142] width 13 height 13
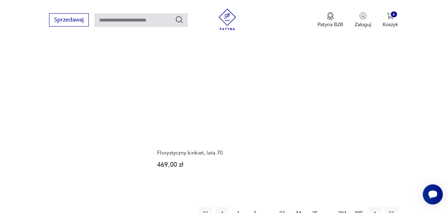
scroll to position [990, 0]
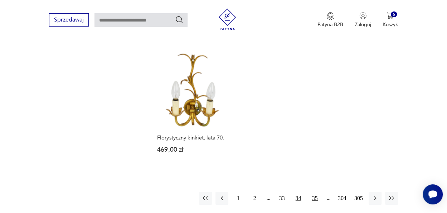
click at [315, 192] on button "35" at bounding box center [315, 198] width 13 height 13
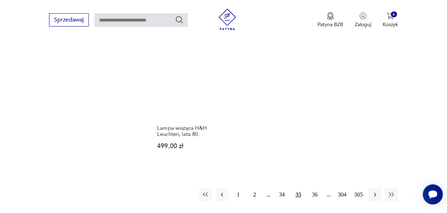
scroll to position [1091, 0]
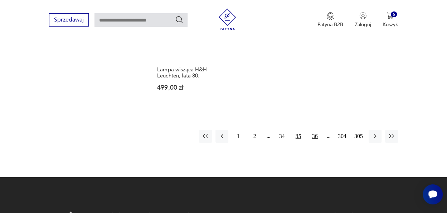
click at [314, 130] on button "36" at bounding box center [315, 136] width 13 height 13
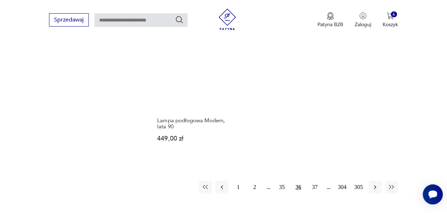
scroll to position [1019, 0]
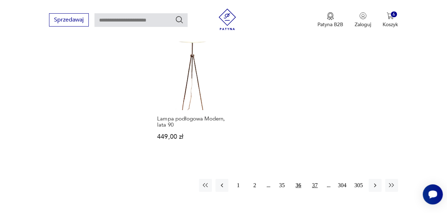
click at [314, 179] on button "37" at bounding box center [315, 185] width 13 height 13
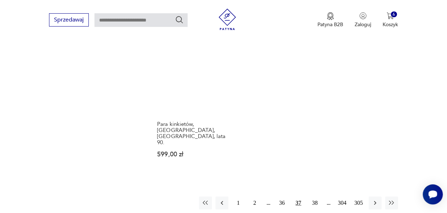
scroll to position [1001, 0]
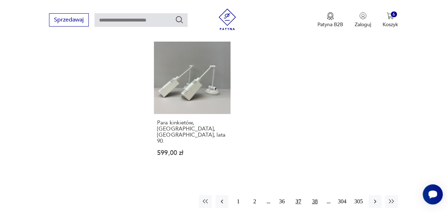
click at [315, 195] on button "38" at bounding box center [315, 201] width 13 height 13
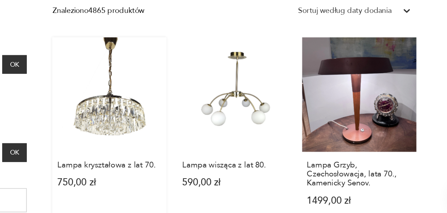
scroll to position [236, 0]
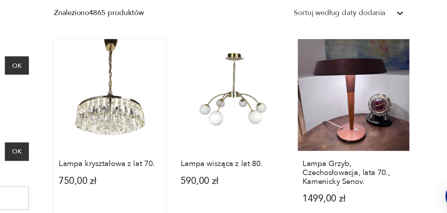
click at [193, 140] on link "Lampa kryształowa z lat 70. 750,00 zł" at bounding box center [192, 149] width 77 height 126
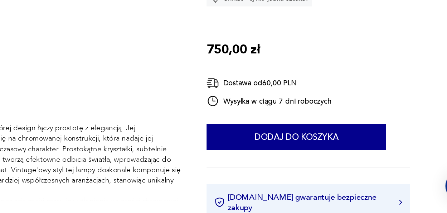
scroll to position [201, 0]
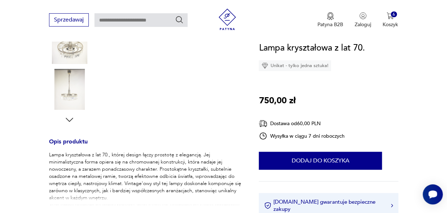
click at [73, 50] on img at bounding box center [69, 43] width 41 height 41
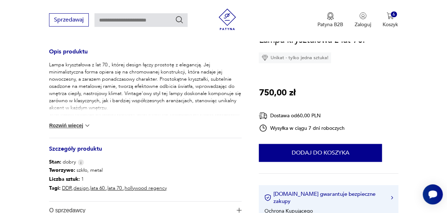
scroll to position [0, 0]
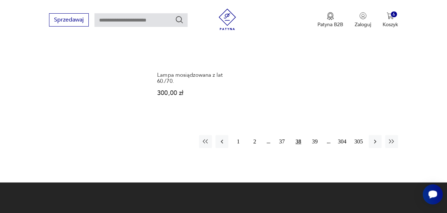
scroll to position [1022, 0]
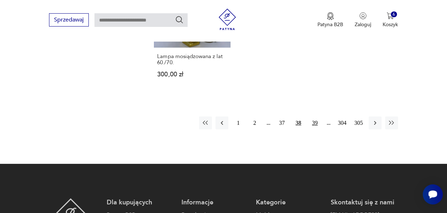
click at [316, 119] on button "39" at bounding box center [315, 122] width 13 height 13
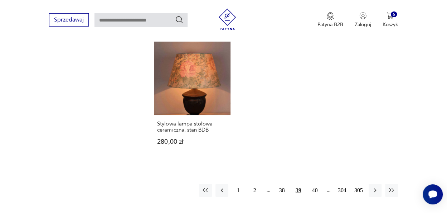
scroll to position [1015, 0]
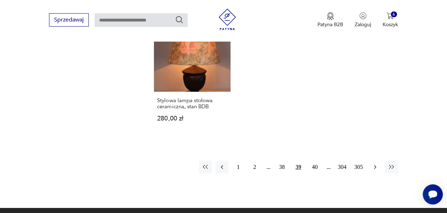
click at [375, 163] on icon "button" at bounding box center [375, 166] width 7 height 7
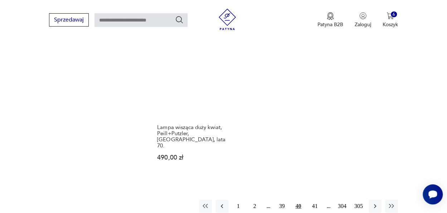
scroll to position [1002, 0]
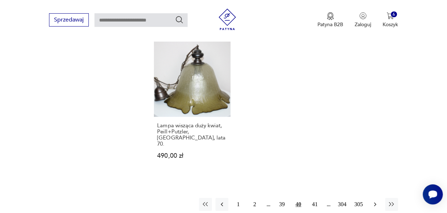
click at [377, 201] on icon "button" at bounding box center [375, 204] width 7 height 7
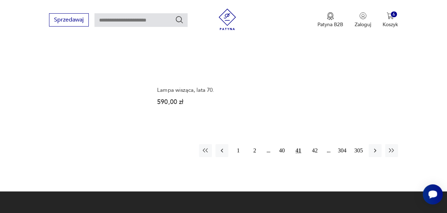
scroll to position [1045, 0]
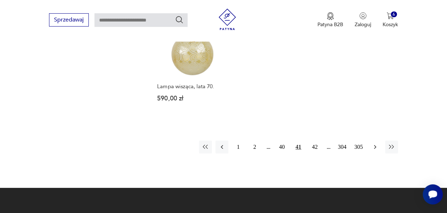
click at [375, 143] on icon "button" at bounding box center [375, 146] width 7 height 7
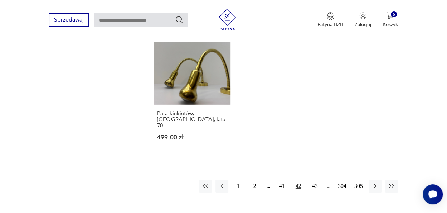
scroll to position [1049, 0]
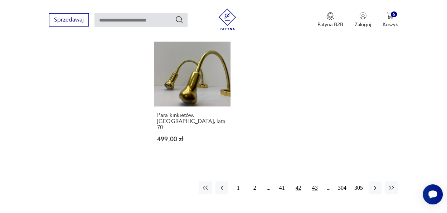
click at [315, 181] on button "43" at bounding box center [315, 187] width 13 height 13
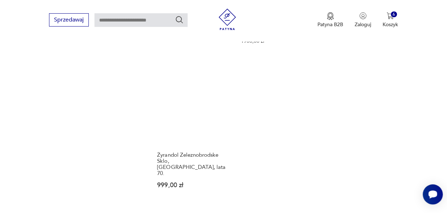
scroll to position [1012, 0]
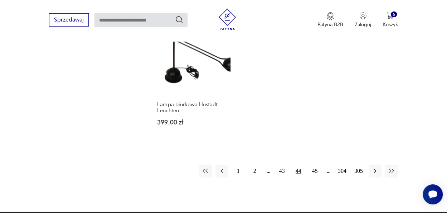
scroll to position [1027, 0]
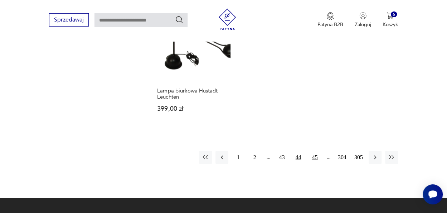
click at [317, 151] on button "45" at bounding box center [315, 157] width 13 height 13
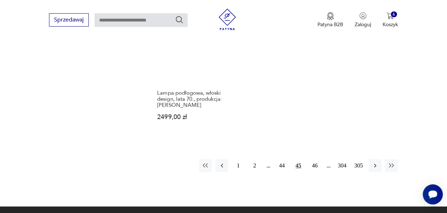
scroll to position [1055, 0]
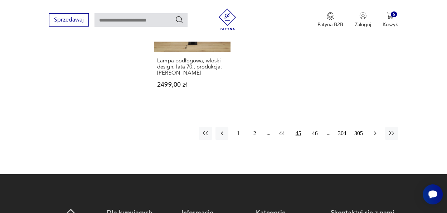
click at [375, 130] on icon "button" at bounding box center [375, 133] width 7 height 7
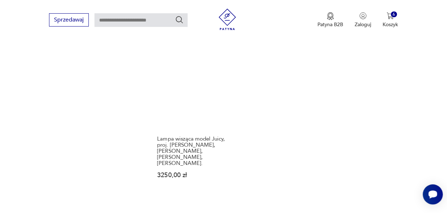
scroll to position [1027, 0]
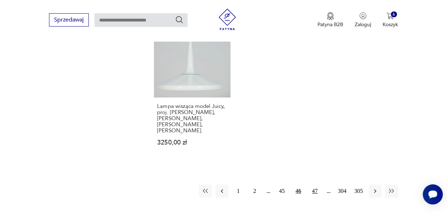
click at [313, 184] on button "47" at bounding box center [315, 190] width 13 height 13
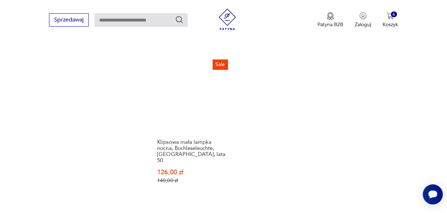
scroll to position [1003, 0]
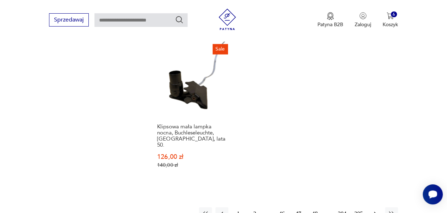
click at [375, 210] on icon "button" at bounding box center [375, 213] width 7 height 7
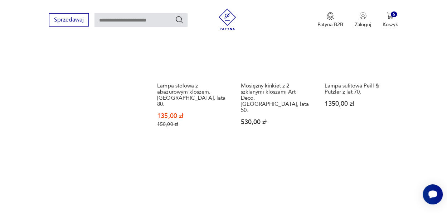
scroll to position [1052, 0]
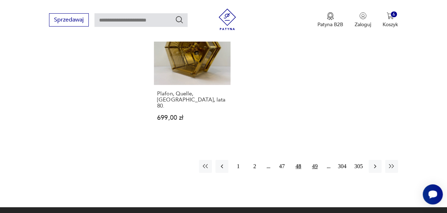
click at [315, 160] on button "49" at bounding box center [315, 166] width 13 height 13
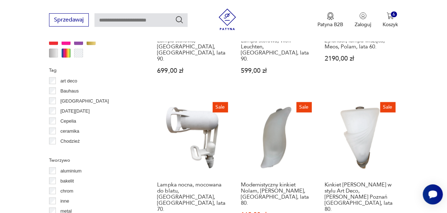
scroll to position [664, 0]
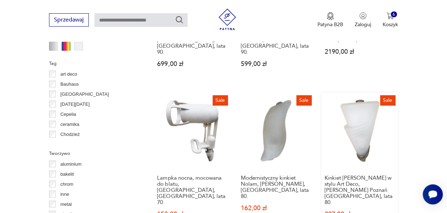
click at [362, 120] on link "Sale Kinkiet [PERSON_NAME] w stylu Art Deco, [PERSON_NAME] Poznań Polska, lata …" at bounding box center [360, 165] width 77 height 147
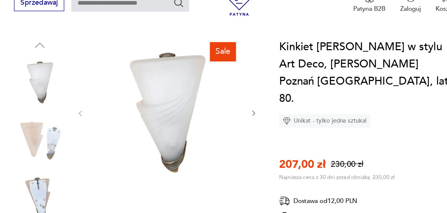
scroll to position [76, 0]
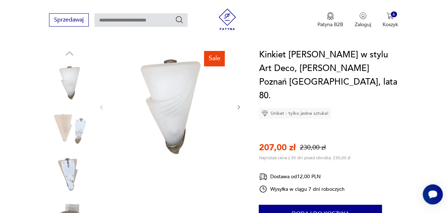
click at [70, 160] on img at bounding box center [69, 174] width 41 height 41
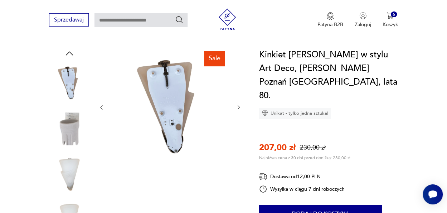
click at [238, 105] on icon "button" at bounding box center [239, 107] width 2 height 4
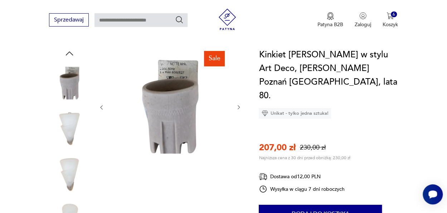
click at [238, 105] on icon "button" at bounding box center [239, 107] width 2 height 4
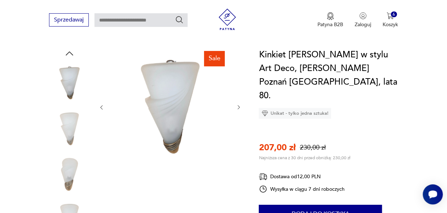
click at [238, 105] on icon "button" at bounding box center [239, 107] width 2 height 4
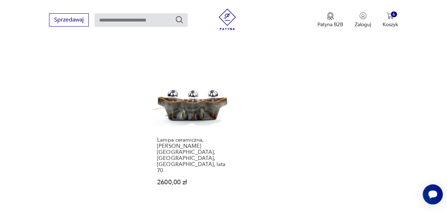
scroll to position [1085, 0]
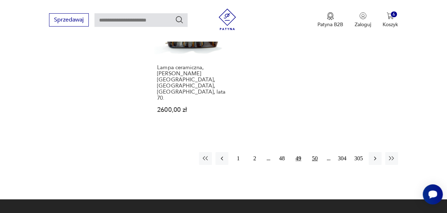
click at [316, 152] on button "50" at bounding box center [315, 158] width 13 height 13
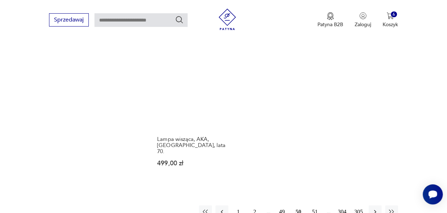
scroll to position [955, 0]
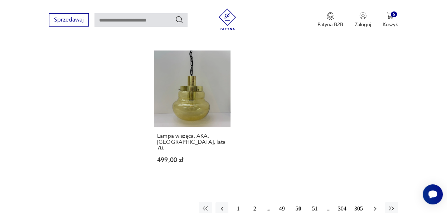
click at [376, 205] on icon "button" at bounding box center [375, 208] width 7 height 7
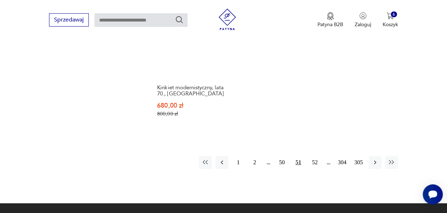
scroll to position [1043, 0]
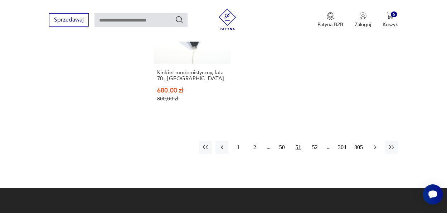
click at [376, 144] on icon "button" at bounding box center [375, 147] width 7 height 7
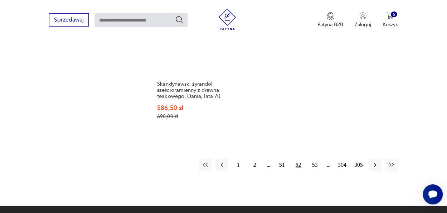
scroll to position [1032, 0]
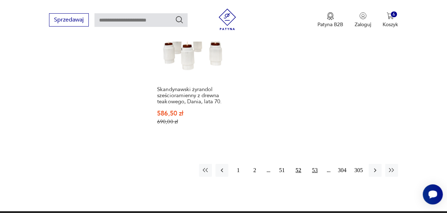
click at [317, 164] on button "53" at bounding box center [315, 170] width 13 height 13
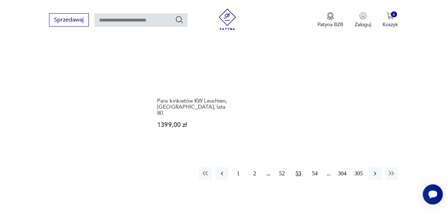
scroll to position [1021, 0]
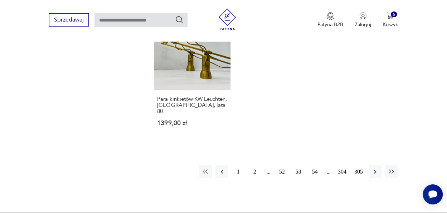
click at [314, 165] on button "54" at bounding box center [315, 171] width 13 height 13
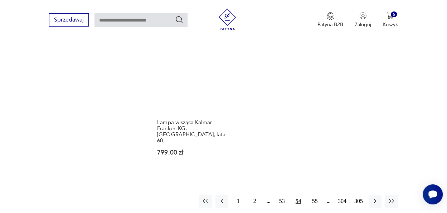
scroll to position [1032, 0]
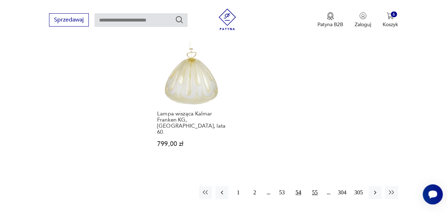
click at [315, 186] on button "55" at bounding box center [315, 192] width 13 height 13
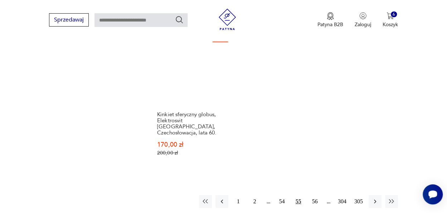
scroll to position [1013, 0]
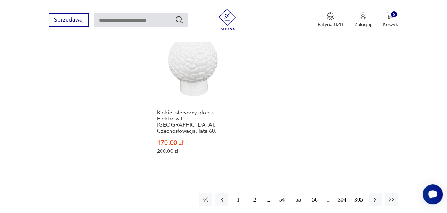
click at [316, 193] on button "56" at bounding box center [315, 199] width 13 height 13
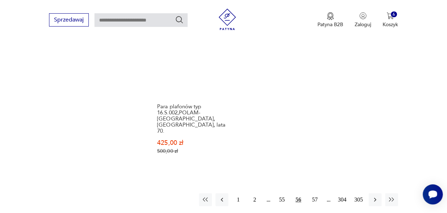
scroll to position [1042, 0]
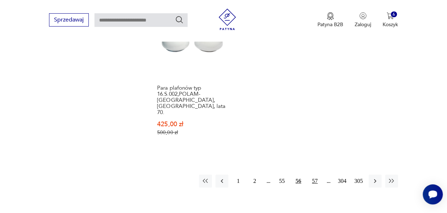
click at [315, 174] on button "57" at bounding box center [315, 180] width 13 height 13
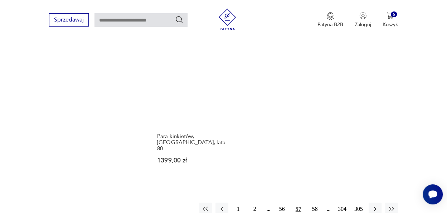
scroll to position [993, 0]
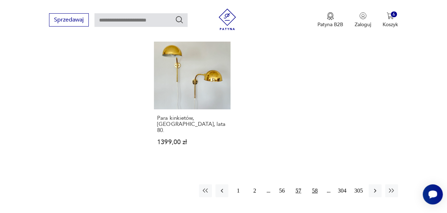
click at [315, 184] on button "58" at bounding box center [315, 190] width 13 height 13
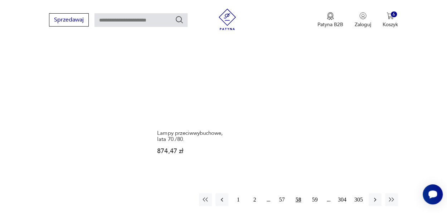
scroll to position [1022, 0]
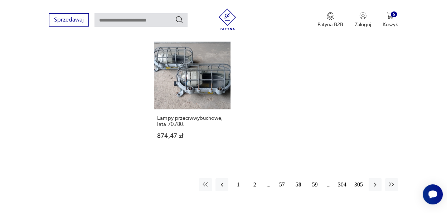
click at [317, 178] on button "59" at bounding box center [315, 184] width 13 height 13
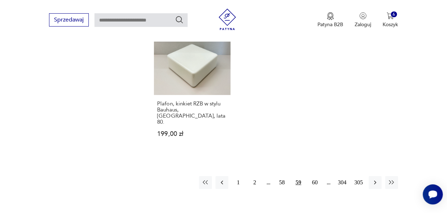
scroll to position [1010, 0]
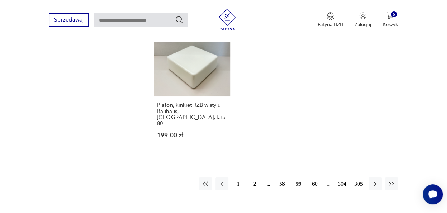
click at [315, 177] on button "60" at bounding box center [315, 183] width 13 height 13
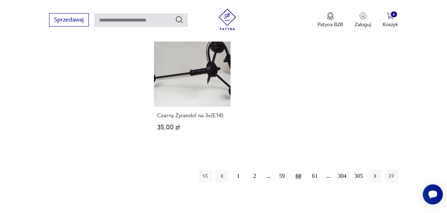
scroll to position [1040, 0]
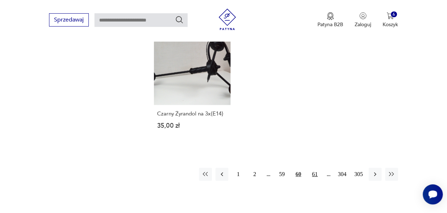
click at [316, 168] on button "61" at bounding box center [315, 174] width 13 height 13
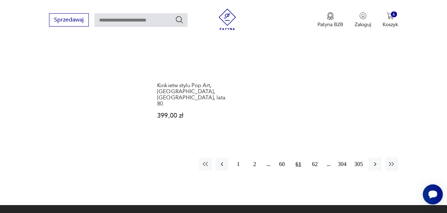
scroll to position [1052, 0]
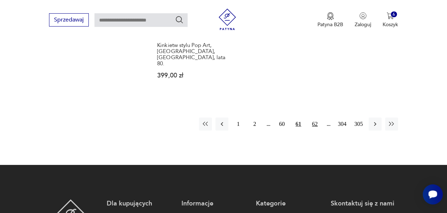
click at [315, 117] on button "62" at bounding box center [315, 123] width 13 height 13
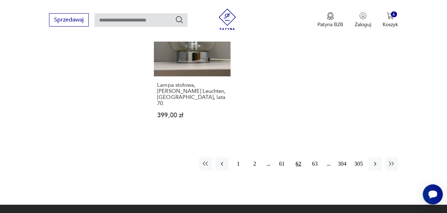
scroll to position [1027, 0]
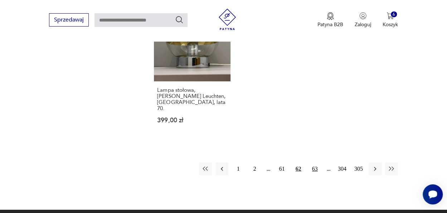
click at [313, 162] on button "63" at bounding box center [315, 168] width 13 height 13
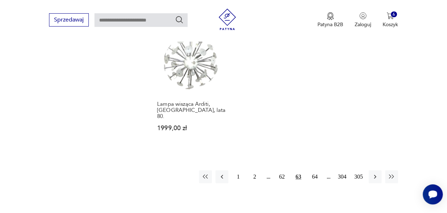
scroll to position [1022, 0]
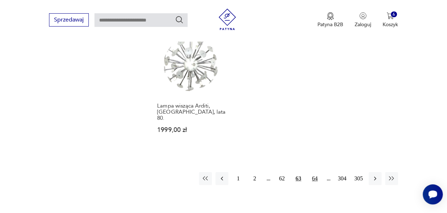
click at [315, 172] on button "64" at bounding box center [315, 178] width 13 height 13
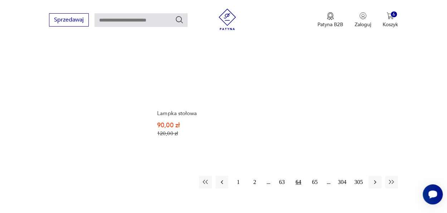
scroll to position [1048, 0]
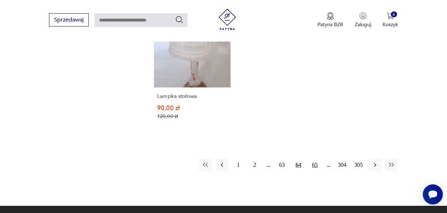
click at [313, 158] on button "65" at bounding box center [315, 164] width 13 height 13
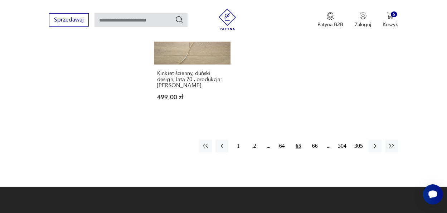
scroll to position [1042, 0]
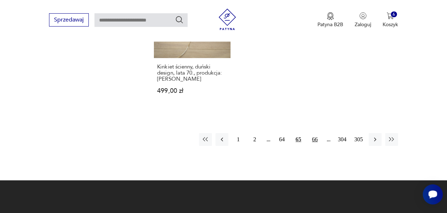
click at [316, 133] on button "66" at bounding box center [315, 139] width 13 height 13
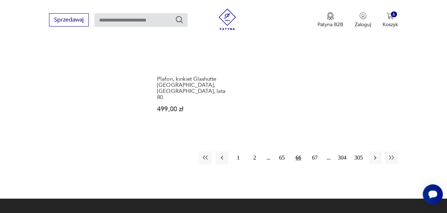
scroll to position [1067, 0]
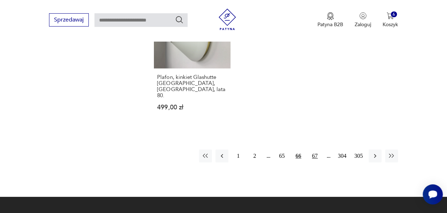
click at [316, 149] on button "67" at bounding box center [315, 155] width 13 height 13
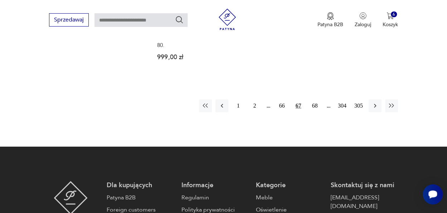
scroll to position [1090, 0]
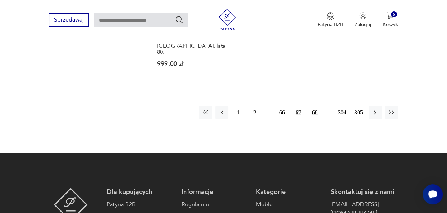
click at [316, 106] on button "68" at bounding box center [315, 112] width 13 height 13
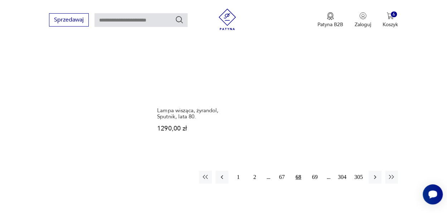
scroll to position [1032, 0]
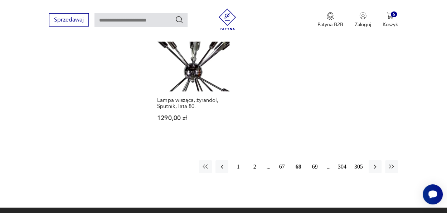
click at [316, 160] on button "69" at bounding box center [315, 166] width 13 height 13
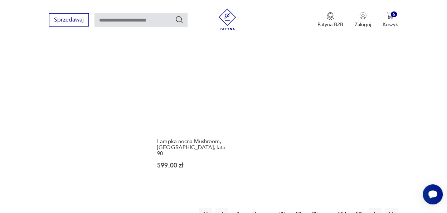
scroll to position [976, 0]
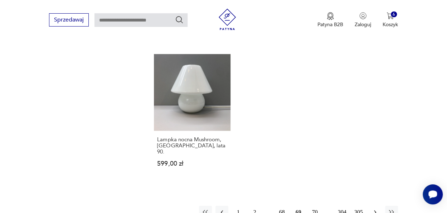
click at [376, 208] on icon "button" at bounding box center [375, 211] width 7 height 7
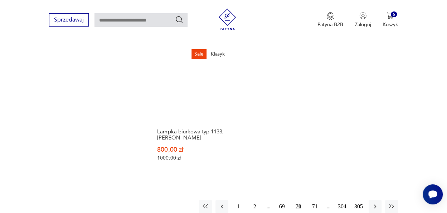
scroll to position [994, 0]
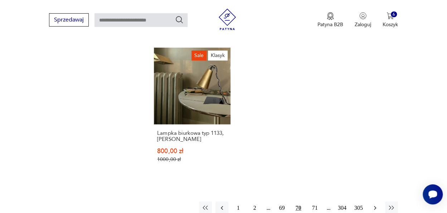
click at [374, 204] on icon "button" at bounding box center [375, 207] width 7 height 7
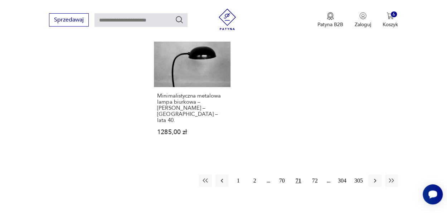
scroll to position [1006, 0]
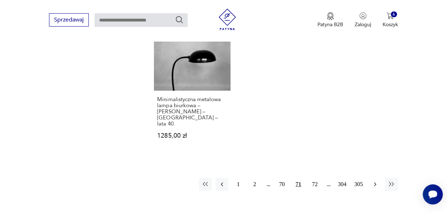
click at [375, 181] on icon "button" at bounding box center [375, 184] width 7 height 7
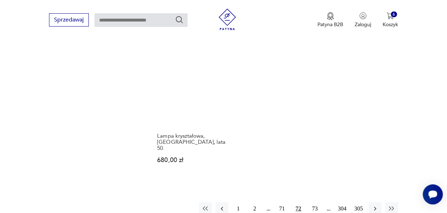
scroll to position [1000, 0]
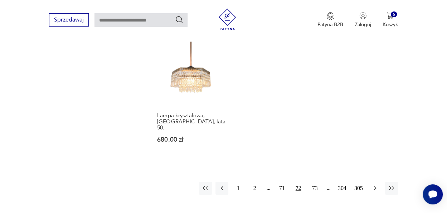
click at [376, 184] on icon "button" at bounding box center [375, 187] width 7 height 7
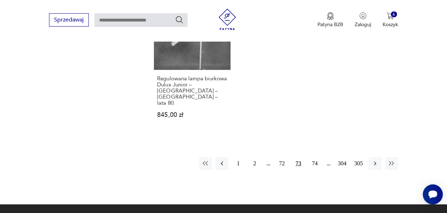
scroll to position [1050, 0]
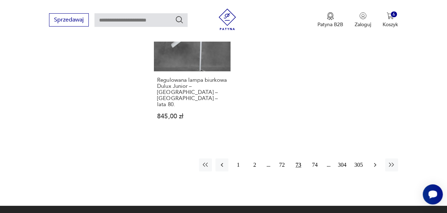
click at [375, 163] on icon "button" at bounding box center [375, 165] width 2 height 4
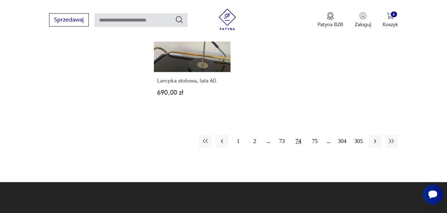
scroll to position [1030, 0]
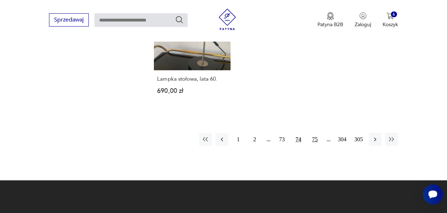
click at [317, 133] on button "75" at bounding box center [315, 139] width 13 height 13
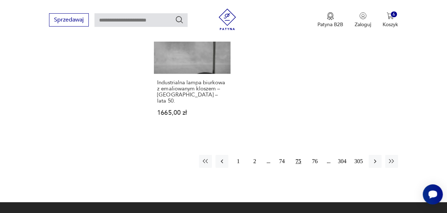
scroll to position [1060, 0]
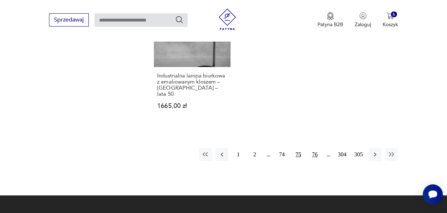
click at [317, 148] on button "76" at bounding box center [315, 154] width 13 height 13
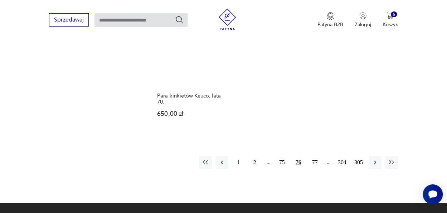
scroll to position [1037, 0]
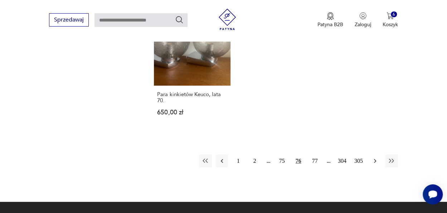
click at [375, 157] on icon "button" at bounding box center [375, 160] width 7 height 7
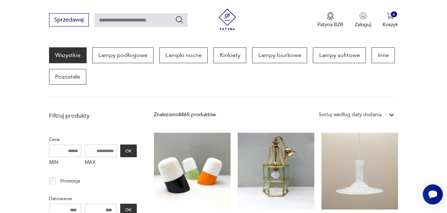
scroll to position [268, 0]
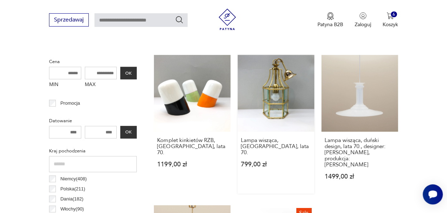
click at [277, 99] on link "Lampa wisząca, [GEOGRAPHIC_DATA], lata 70. 799,00 zł" at bounding box center [276, 124] width 77 height 139
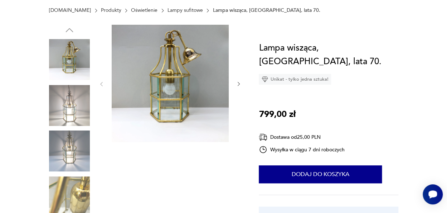
scroll to position [55, 0]
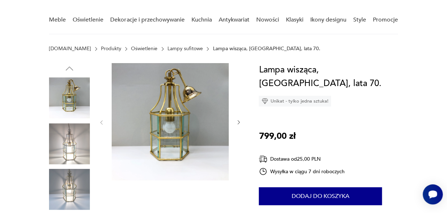
click at [68, 142] on img at bounding box center [69, 143] width 41 height 41
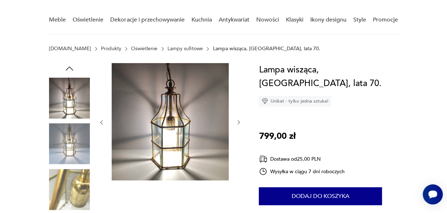
click at [69, 101] on img at bounding box center [69, 97] width 41 height 41
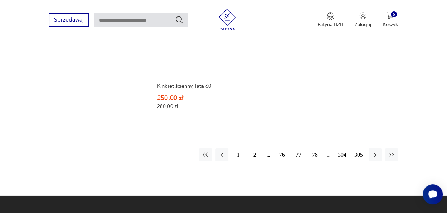
scroll to position [1046, 0]
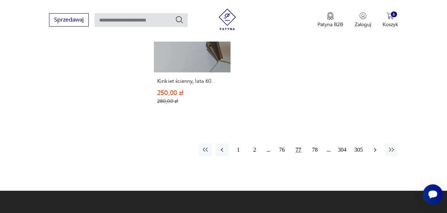
click at [378, 146] on icon "button" at bounding box center [375, 149] width 7 height 7
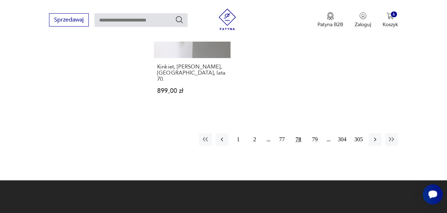
scroll to position [1047, 0]
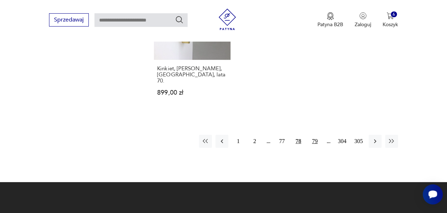
click at [314, 135] on button "79" at bounding box center [315, 141] width 13 height 13
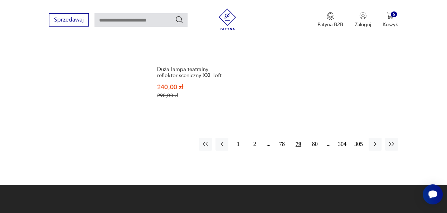
scroll to position [1035, 0]
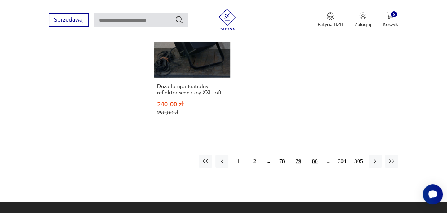
click at [316, 155] on button "80" at bounding box center [315, 161] width 13 height 13
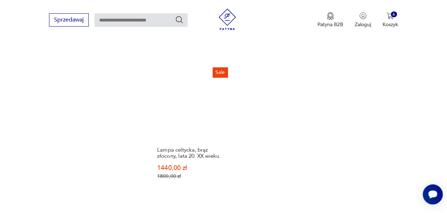
scroll to position [1023, 0]
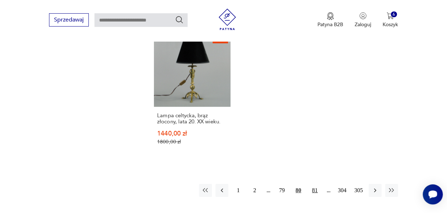
click at [314, 184] on button "81" at bounding box center [315, 190] width 13 height 13
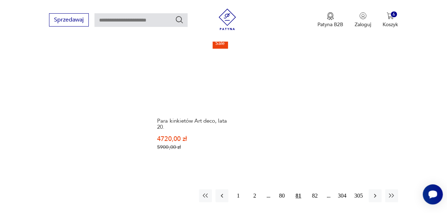
scroll to position [1040, 0]
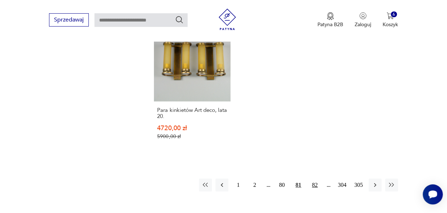
click at [315, 178] on button "82" at bounding box center [315, 184] width 13 height 13
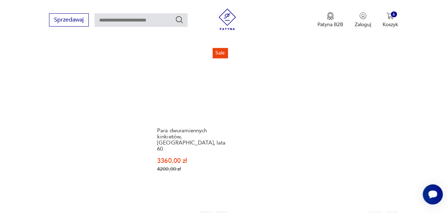
scroll to position [1002, 0]
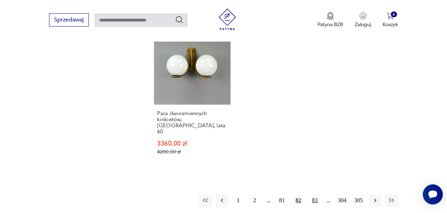
click at [316, 194] on button "83" at bounding box center [315, 200] width 13 height 13
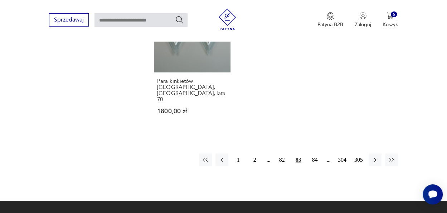
scroll to position [1085, 0]
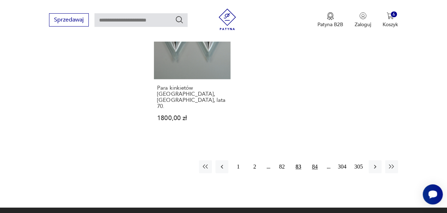
click at [316, 160] on button "84" at bounding box center [315, 166] width 13 height 13
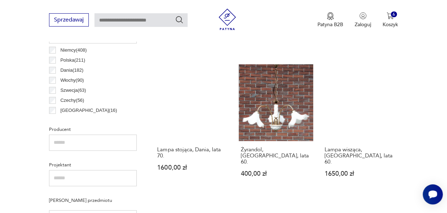
scroll to position [393, 0]
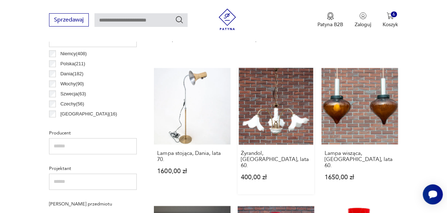
click at [289, 109] on link "Żyrandol, [GEOGRAPHIC_DATA], lata 60. 400,00 zł" at bounding box center [276, 131] width 77 height 126
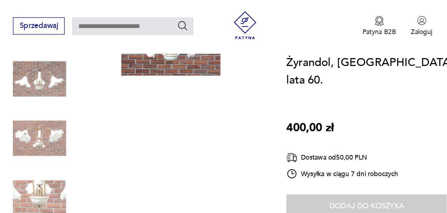
scroll to position [135, 0]
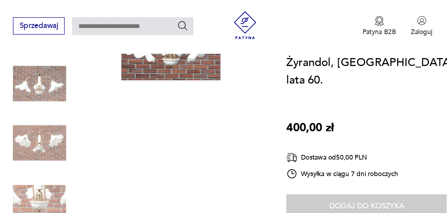
click at [75, 107] on img at bounding box center [69, 109] width 41 height 41
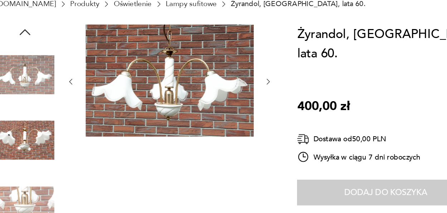
scroll to position [44, 0]
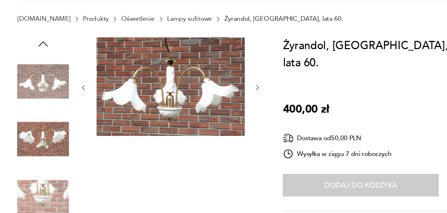
click at [69, 156] on img at bounding box center [69, 154] width 41 height 41
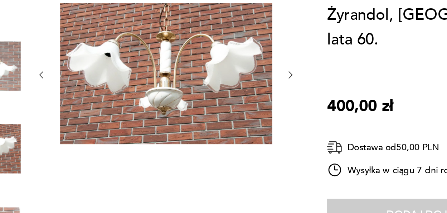
scroll to position [44, 0]
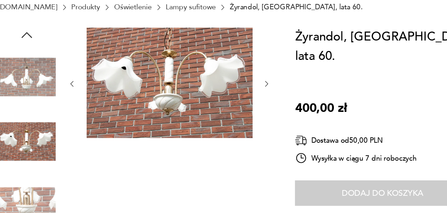
click at [239, 113] on icon "button" at bounding box center [239, 114] width 6 height 6
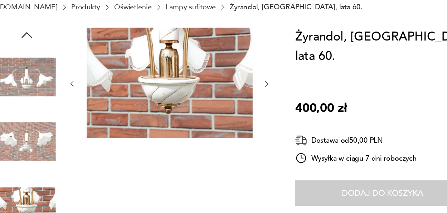
click at [239, 113] on icon "button" at bounding box center [239, 114] width 6 height 6
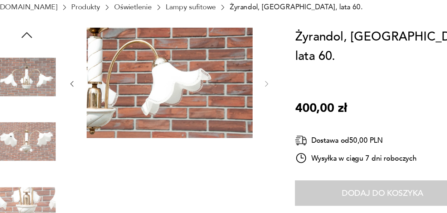
scroll to position [44, 0]
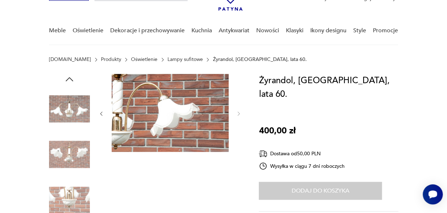
click at [67, 102] on img at bounding box center [69, 108] width 41 height 41
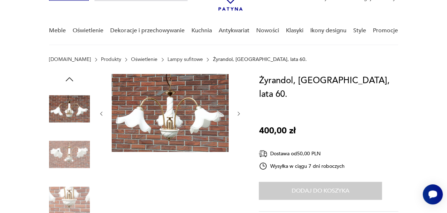
scroll to position [0, 0]
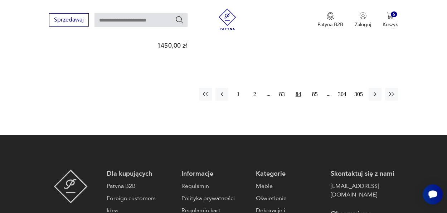
scroll to position [1076, 0]
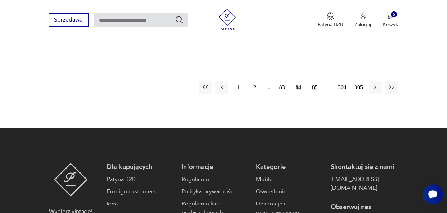
click at [315, 81] on button "85" at bounding box center [315, 87] width 13 height 13
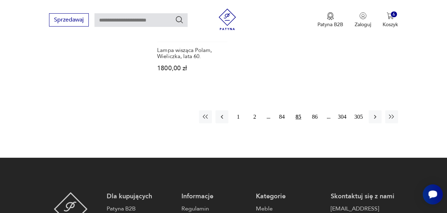
scroll to position [1019, 0]
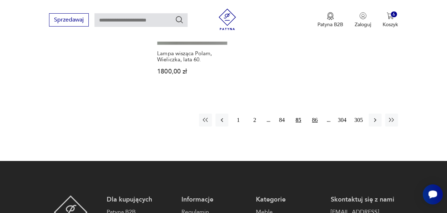
click at [315, 114] on button "86" at bounding box center [315, 120] width 13 height 13
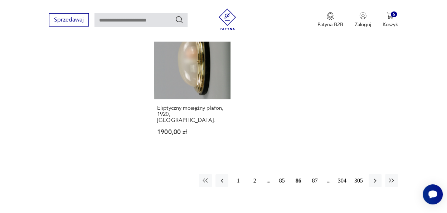
scroll to position [982, 0]
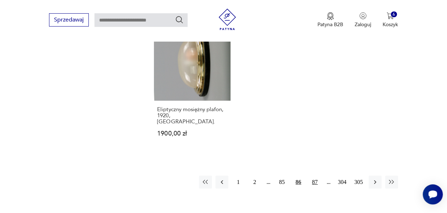
click at [316, 176] on button "87" at bounding box center [315, 182] width 13 height 13
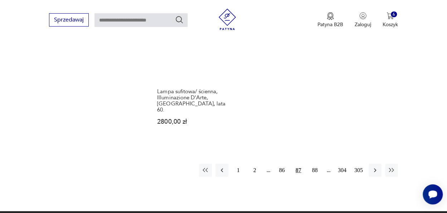
scroll to position [1008, 0]
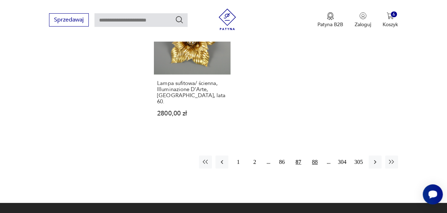
click at [316, 155] on button "88" at bounding box center [315, 161] width 13 height 13
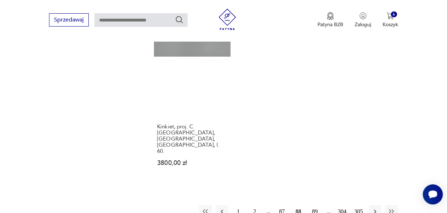
scroll to position [1006, 0]
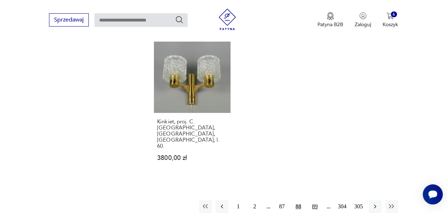
click at [315, 200] on button "89" at bounding box center [315, 206] width 13 height 13
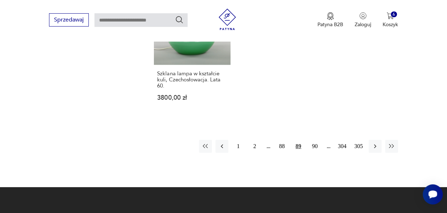
scroll to position [1038, 0]
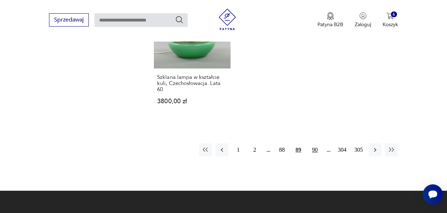
click at [314, 143] on button "90" at bounding box center [315, 149] width 13 height 13
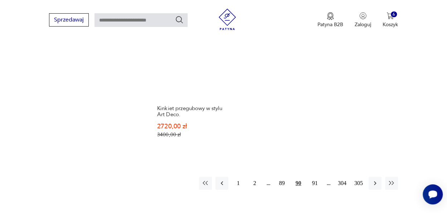
scroll to position [1012, 0]
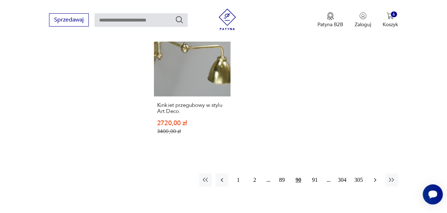
click at [374, 176] on icon "button" at bounding box center [375, 179] width 7 height 7
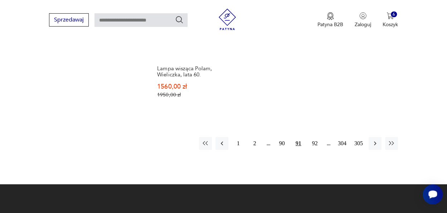
scroll to position [1073, 0]
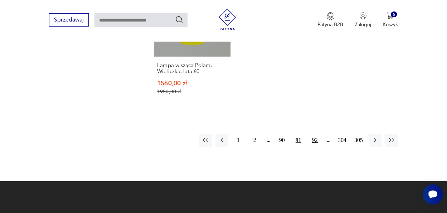
click at [317, 134] on button "92" at bounding box center [315, 140] width 13 height 13
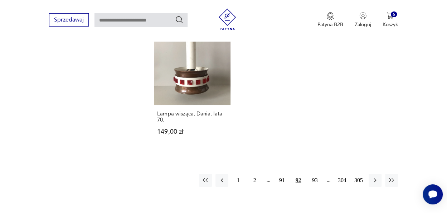
scroll to position [1040, 0]
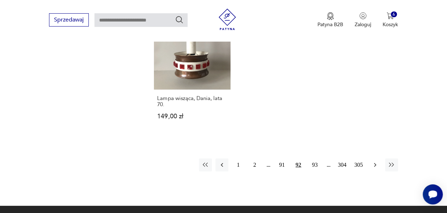
click at [376, 161] on icon "button" at bounding box center [375, 164] width 7 height 7
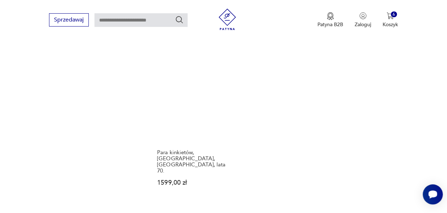
scroll to position [997, 0]
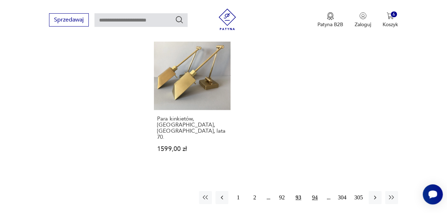
click at [314, 191] on button "94" at bounding box center [315, 197] width 13 height 13
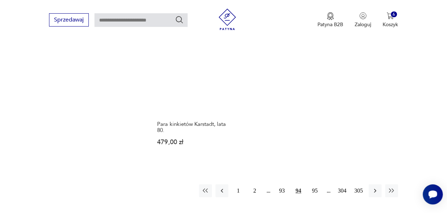
scroll to position [1023, 0]
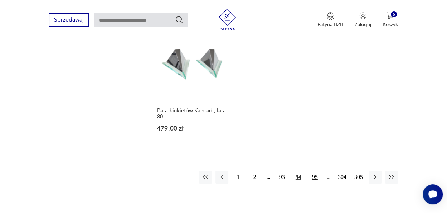
click at [315, 171] on button "95" at bounding box center [315, 177] width 13 height 13
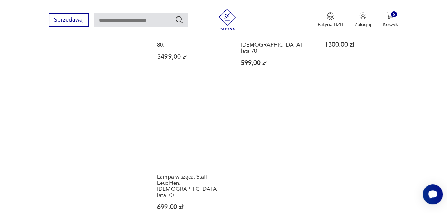
scroll to position [996, 0]
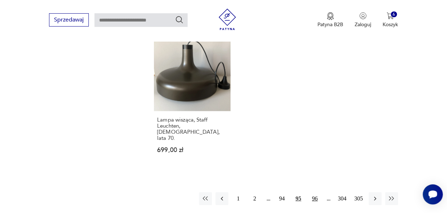
click at [316, 192] on button "96" at bounding box center [315, 198] width 13 height 13
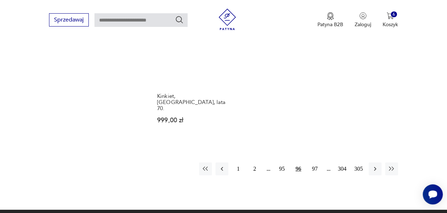
scroll to position [1041, 0]
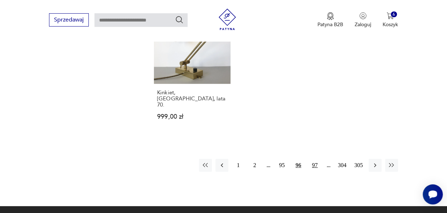
click at [315, 159] on button "97" at bounding box center [315, 165] width 13 height 13
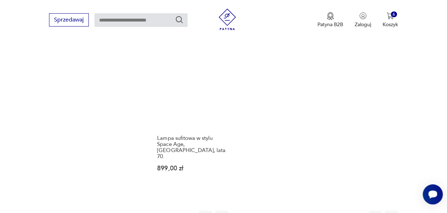
scroll to position [1011, 0]
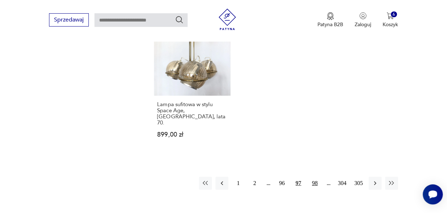
click at [313, 177] on button "98" at bounding box center [315, 183] width 13 height 13
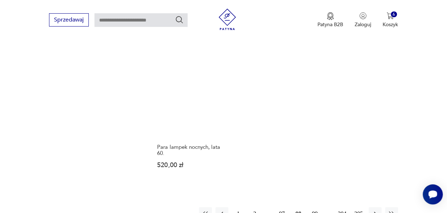
scroll to position [966, 0]
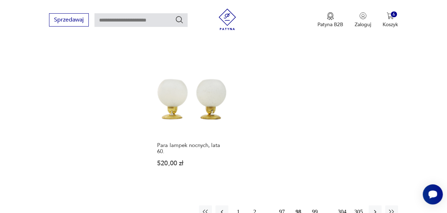
click at [317, 205] on button "99" at bounding box center [315, 211] width 13 height 13
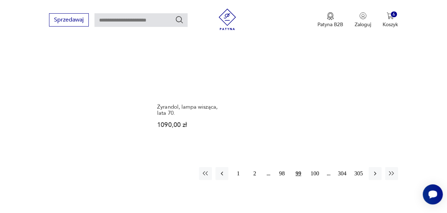
scroll to position [1022, 0]
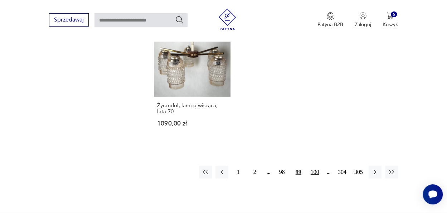
click at [316, 165] on button "100" at bounding box center [315, 171] width 13 height 13
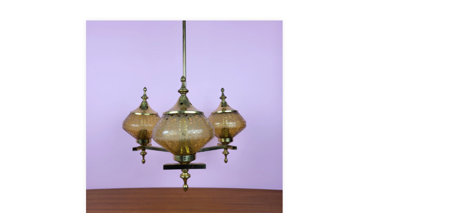
scroll to position [956, 0]
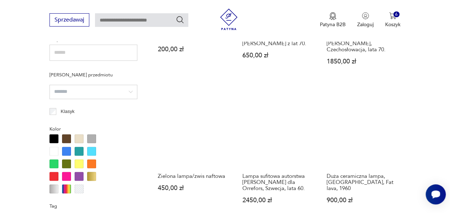
scroll to position [535, 0]
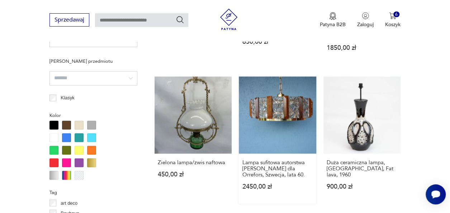
click at [282, 95] on link "Lampa sufitowa autorstwa [PERSON_NAME] dla Orrefors, Szwecja, lata 60. 2450,00 …" at bounding box center [277, 139] width 77 height 127
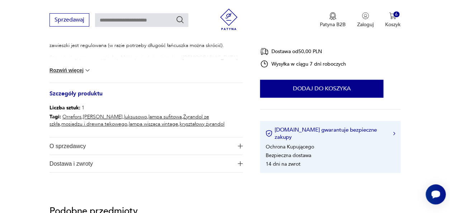
scroll to position [272, 0]
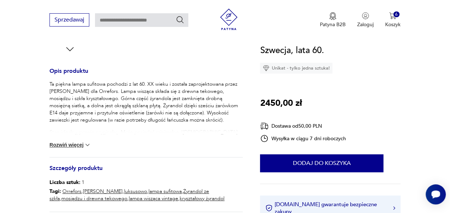
click at [87, 144] on img at bounding box center [87, 144] width 7 height 7
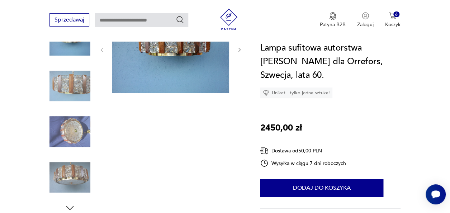
scroll to position [143, 0]
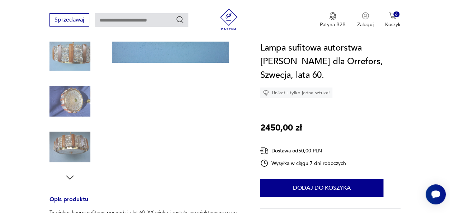
click at [73, 105] on img at bounding box center [69, 101] width 41 height 41
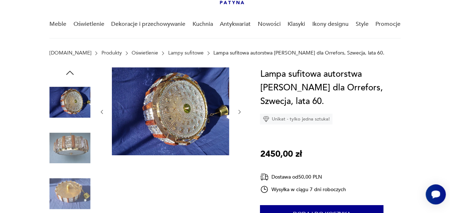
scroll to position [44, 0]
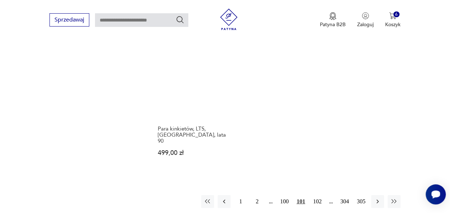
scroll to position [1029, 0]
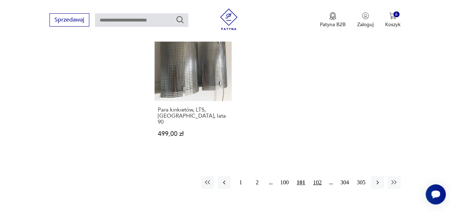
click at [317, 176] on button "102" at bounding box center [317, 182] width 13 height 13
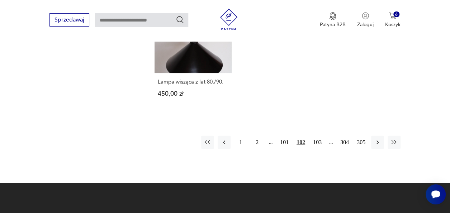
scroll to position [1046, 0]
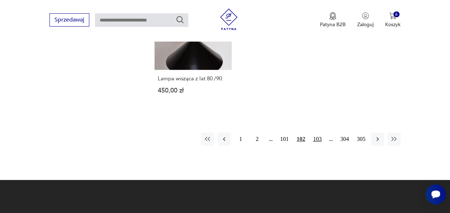
click at [319, 133] on button "103" at bounding box center [317, 139] width 13 height 13
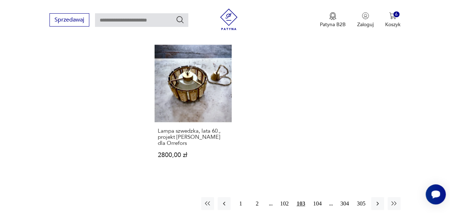
scroll to position [961, 0]
